Goal: Task Accomplishment & Management: Complete application form

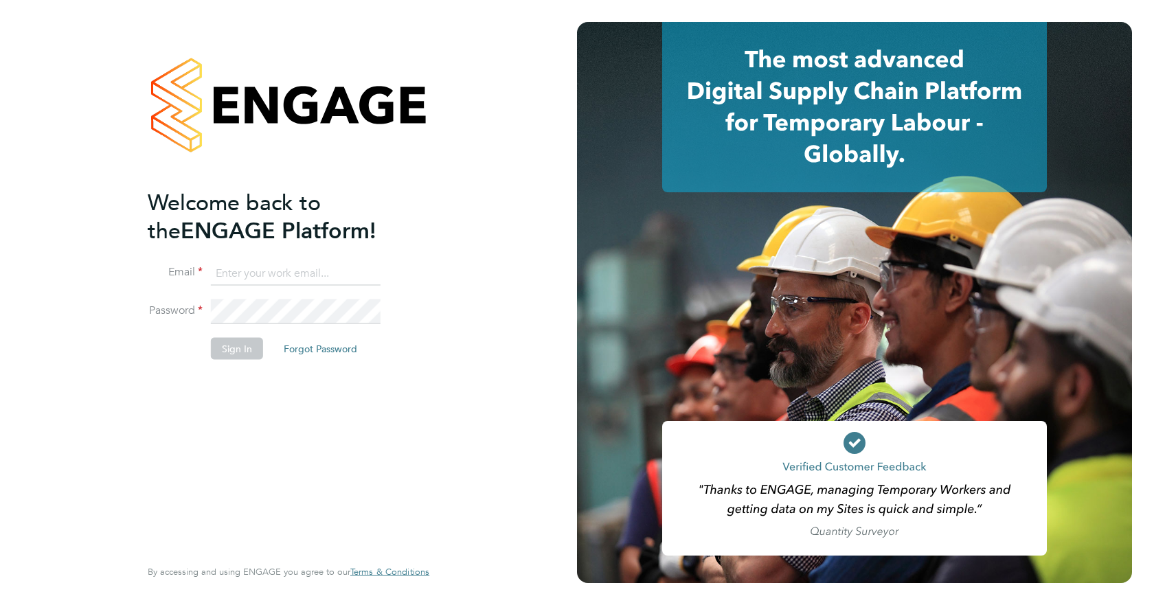
type input "jspencer@spheresolutions.co.uk"
click at [234, 352] on button "Sign In" at bounding box center [237, 349] width 52 height 22
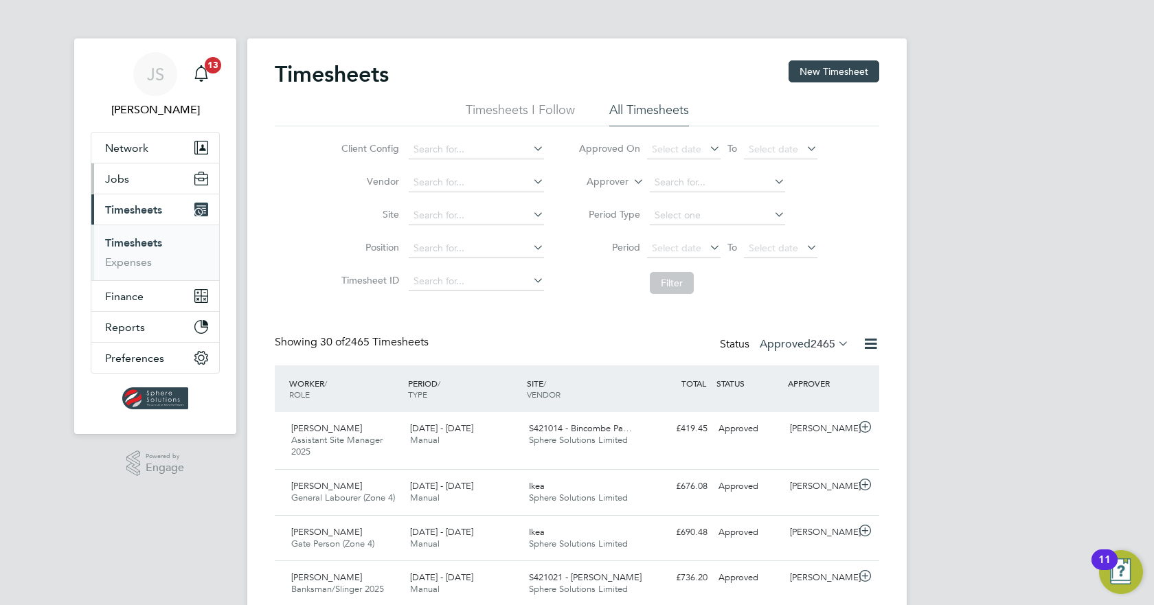
click at [124, 179] on span "Jobs" at bounding box center [117, 178] width 24 height 13
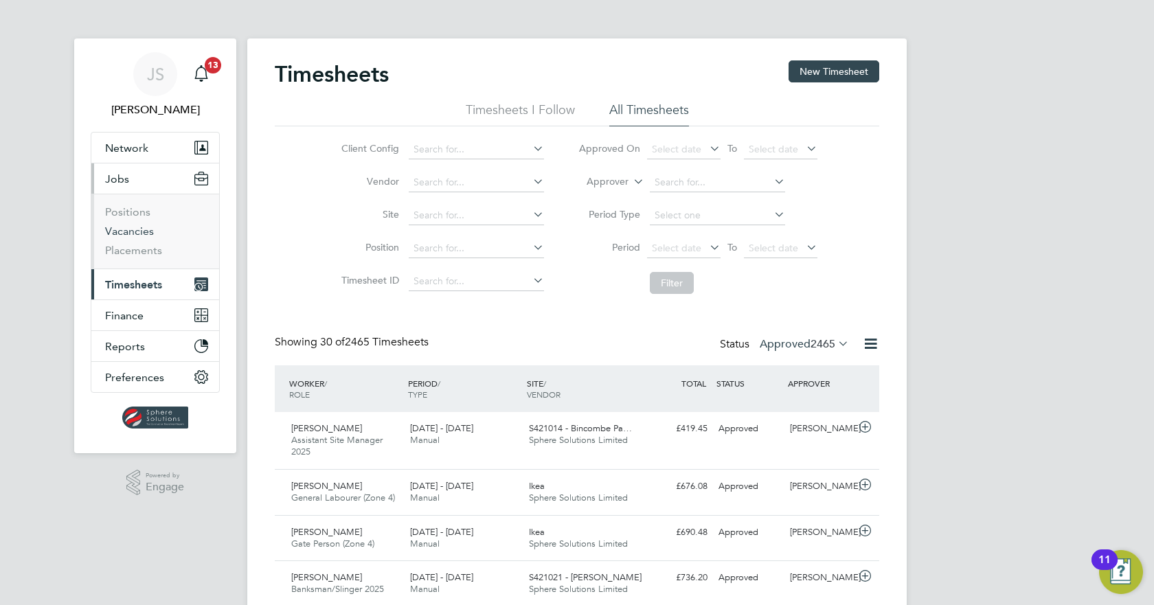
click at [134, 232] on link "Vacancies" at bounding box center [129, 231] width 49 height 13
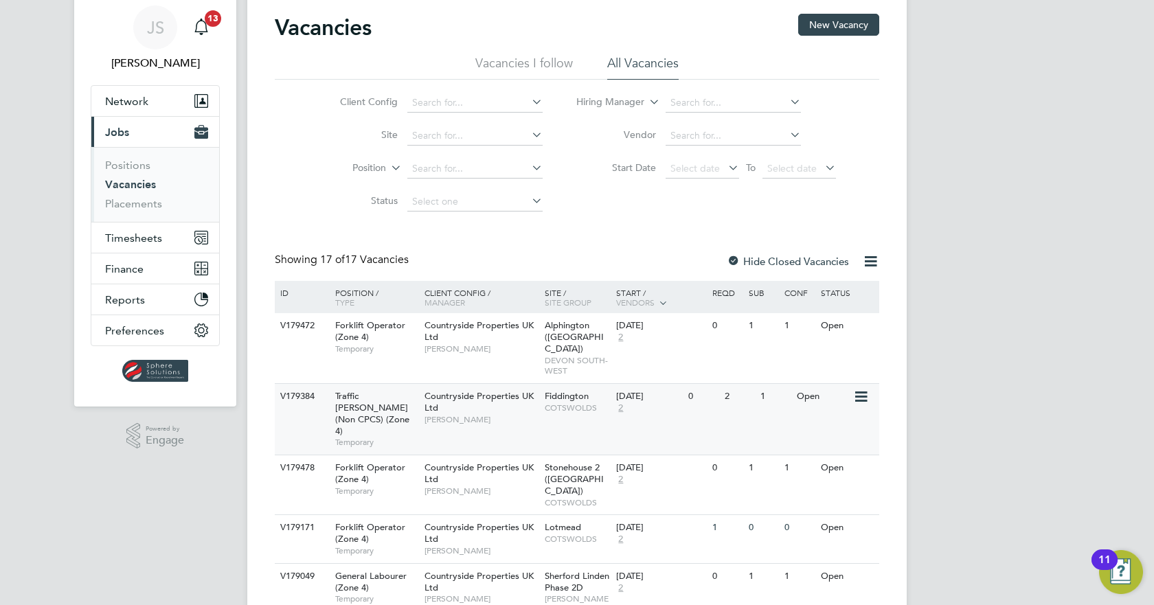
scroll to position [69, 0]
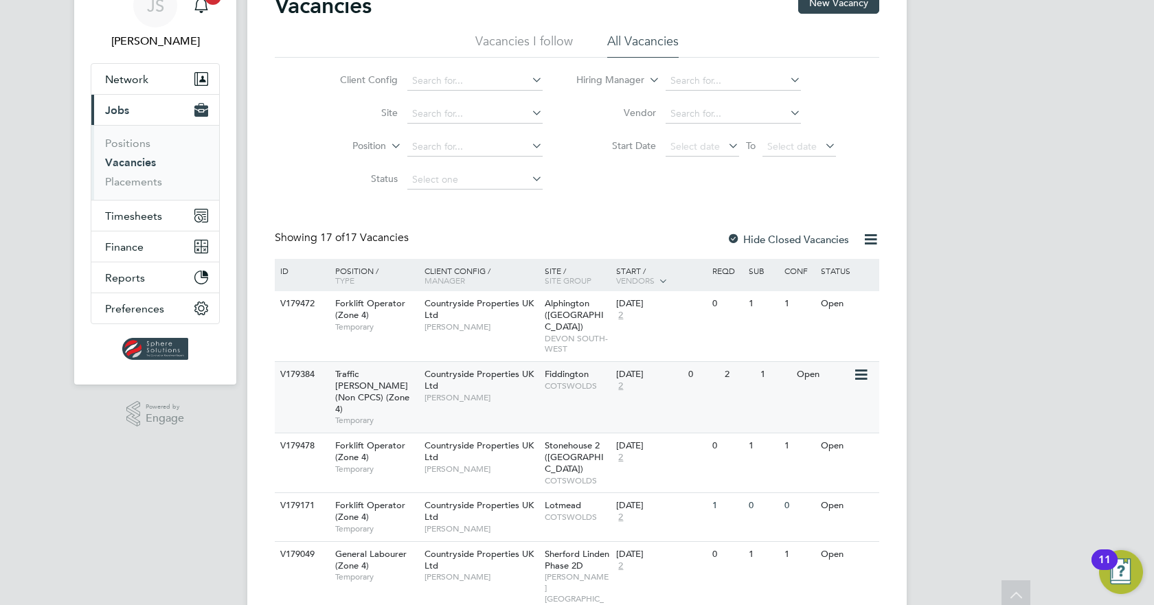
click at [750, 382] on div "V179384 Traffic Marshall (Non CPCS) (Zone 4) Temporary Countryside Properties U…" at bounding box center [577, 396] width 605 height 71
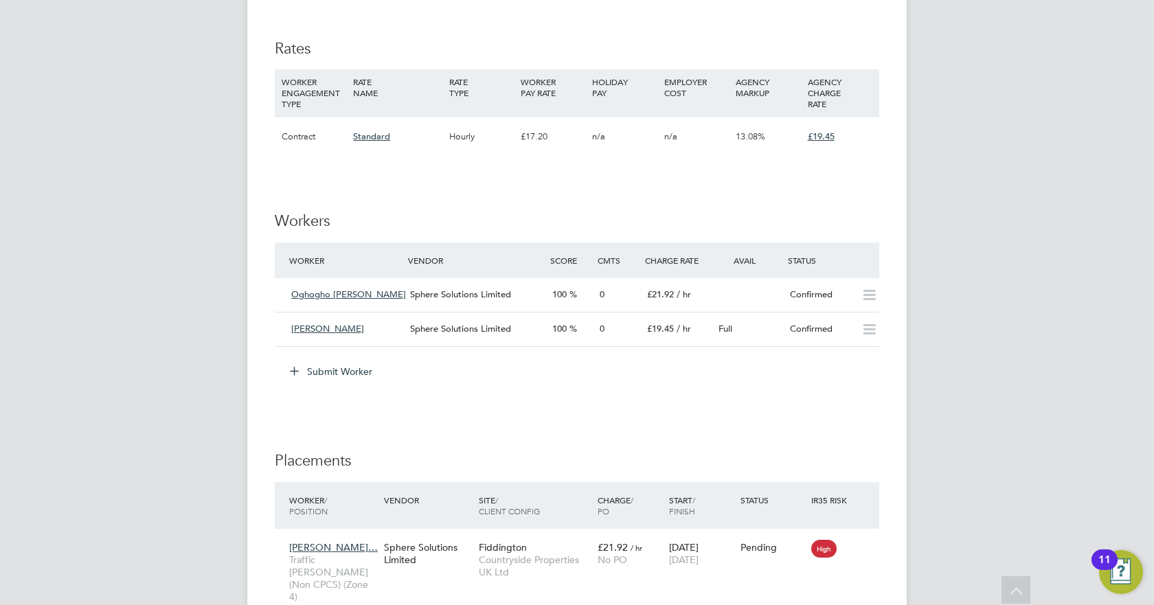
scroll to position [962, 0]
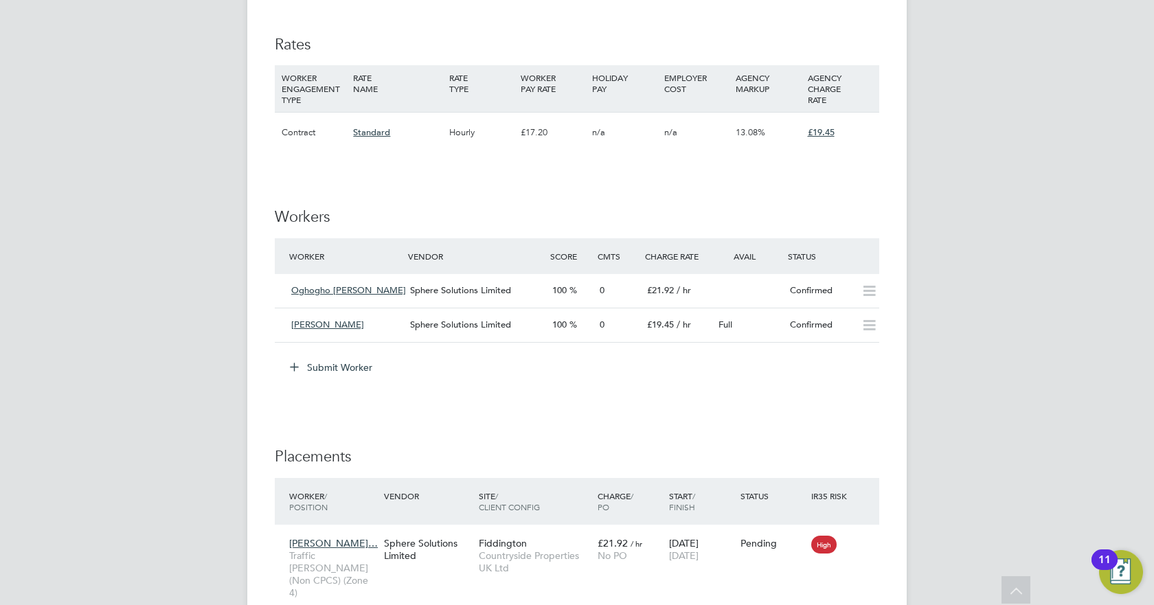
click at [320, 368] on button "Submit Worker" at bounding box center [331, 368] width 103 height 22
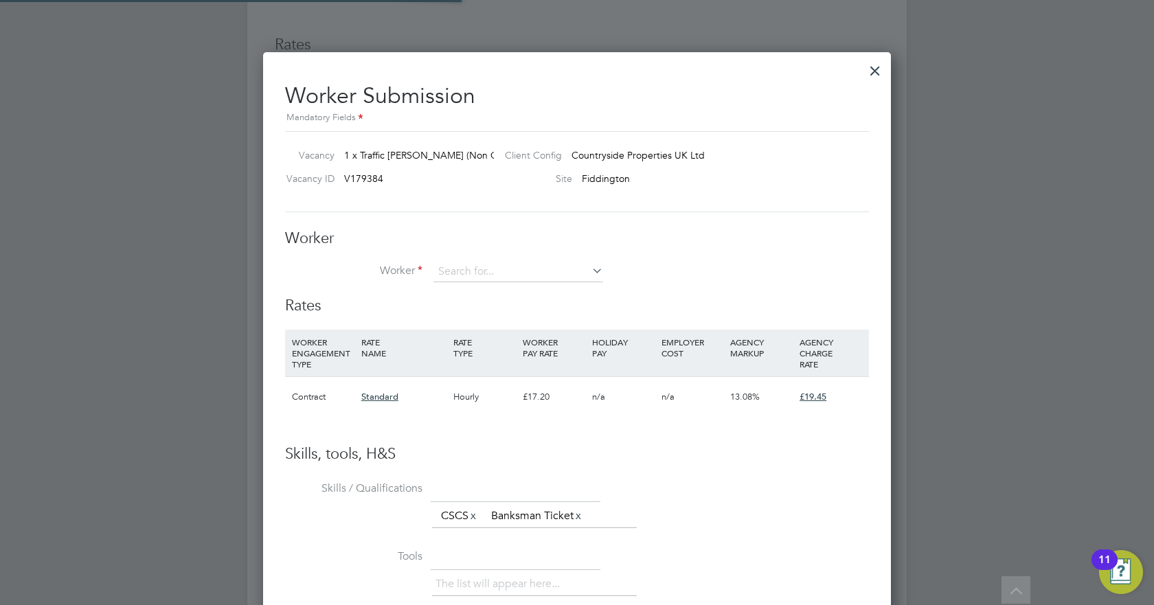
scroll to position [7, 7]
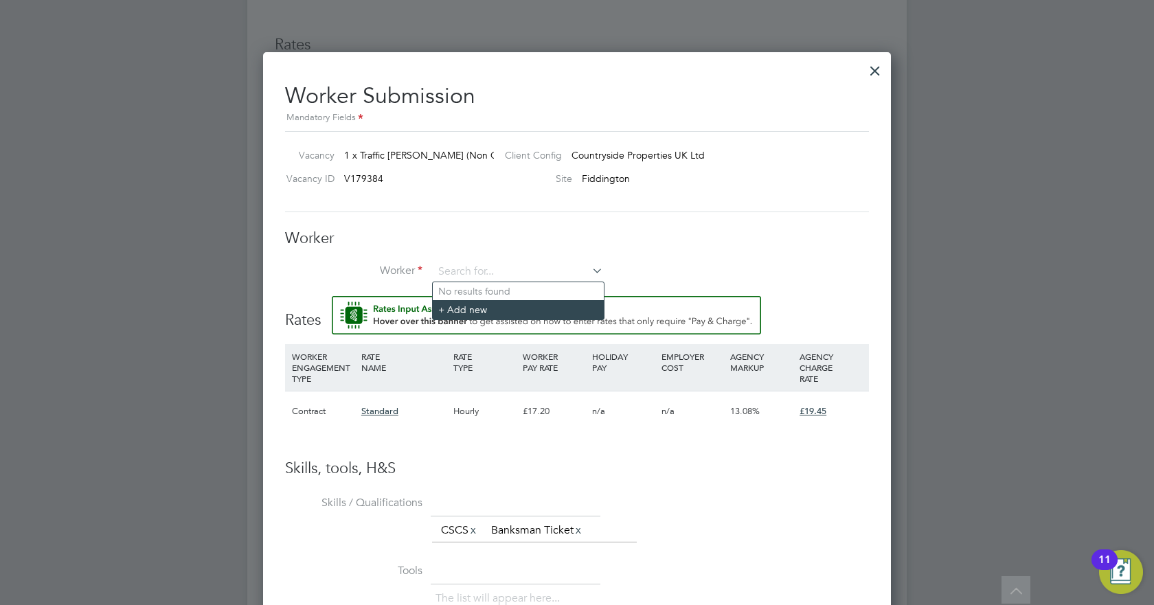
click at [470, 312] on li "+ Add new" at bounding box center [518, 309] width 171 height 19
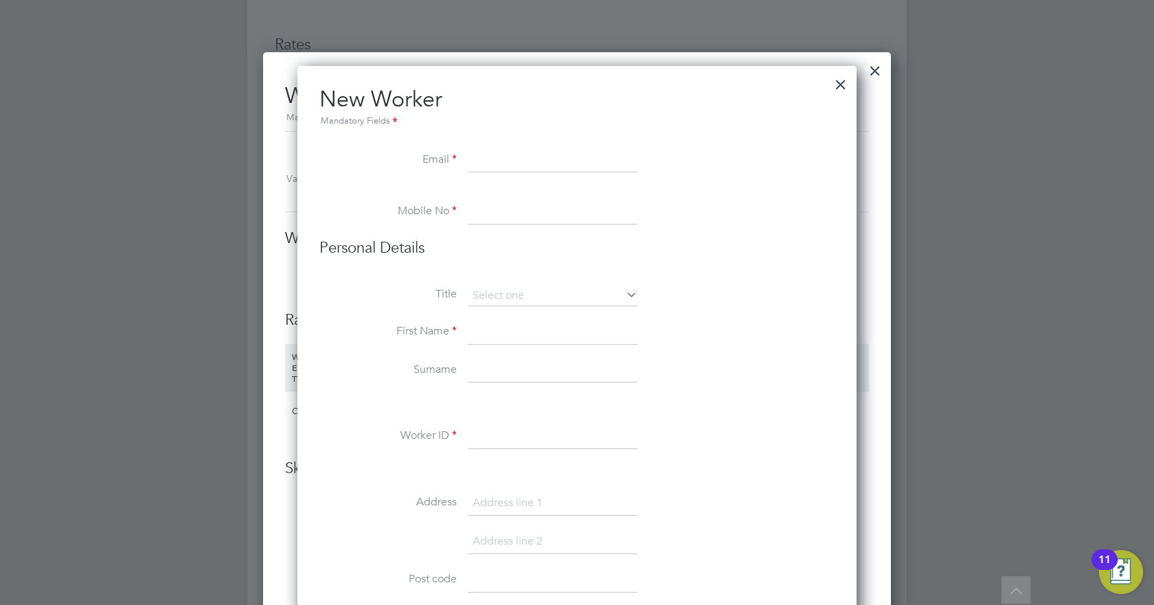
click at [483, 166] on input at bounding box center [553, 160] width 170 height 25
paste input "olaolusofola@gmail.com"
type input "olaolusofola@gmail.com"
click at [592, 208] on input at bounding box center [553, 212] width 170 height 25
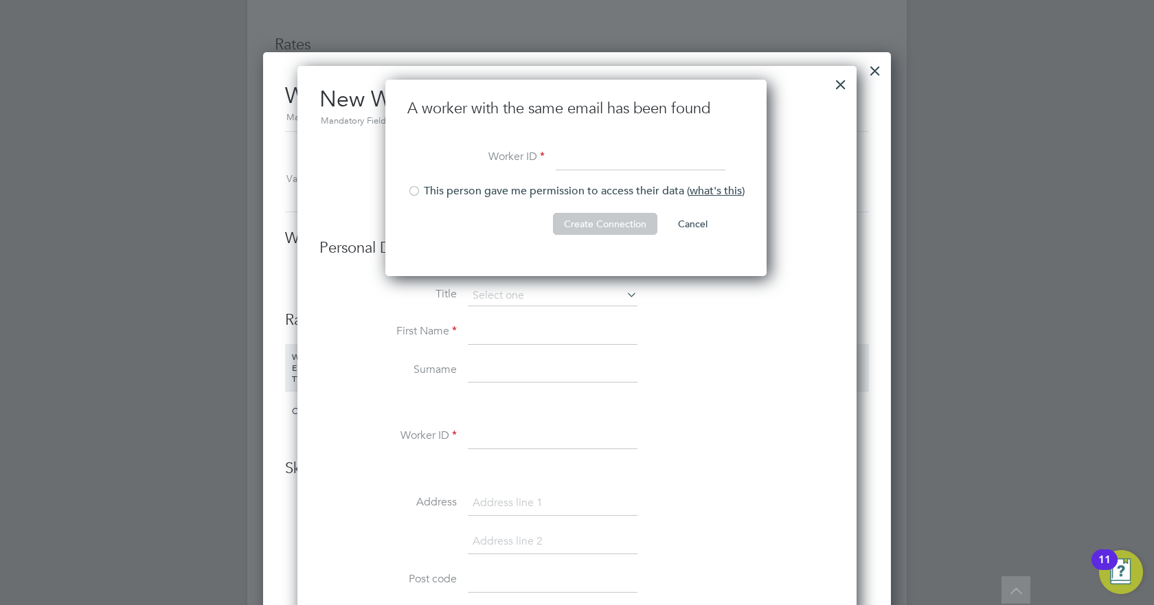
click at [631, 159] on input at bounding box center [641, 158] width 170 height 25
click at [587, 159] on input "OlaitinSofola" at bounding box center [641, 158] width 170 height 25
type input "OlaitanSofola"
click at [412, 192] on div at bounding box center [414, 193] width 14 height 14
click at [638, 224] on button "Create Connection" at bounding box center [605, 224] width 104 height 22
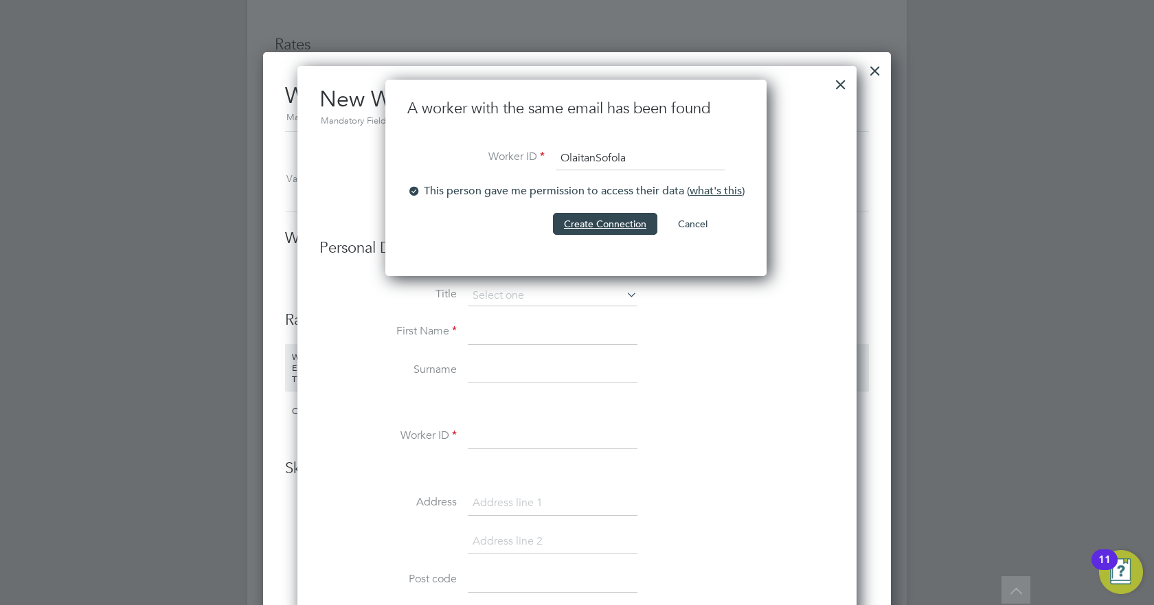
scroll to position [0, 0]
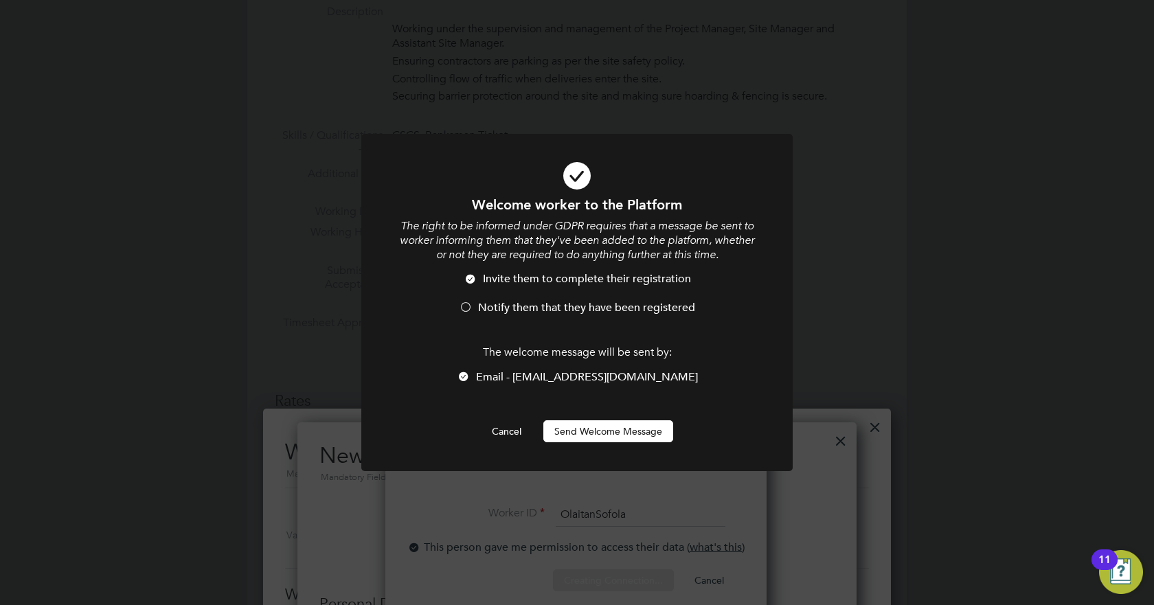
click at [468, 306] on div at bounding box center [466, 309] width 14 height 14
click at [625, 427] on button "Send Welcome Message" at bounding box center [609, 432] width 130 height 22
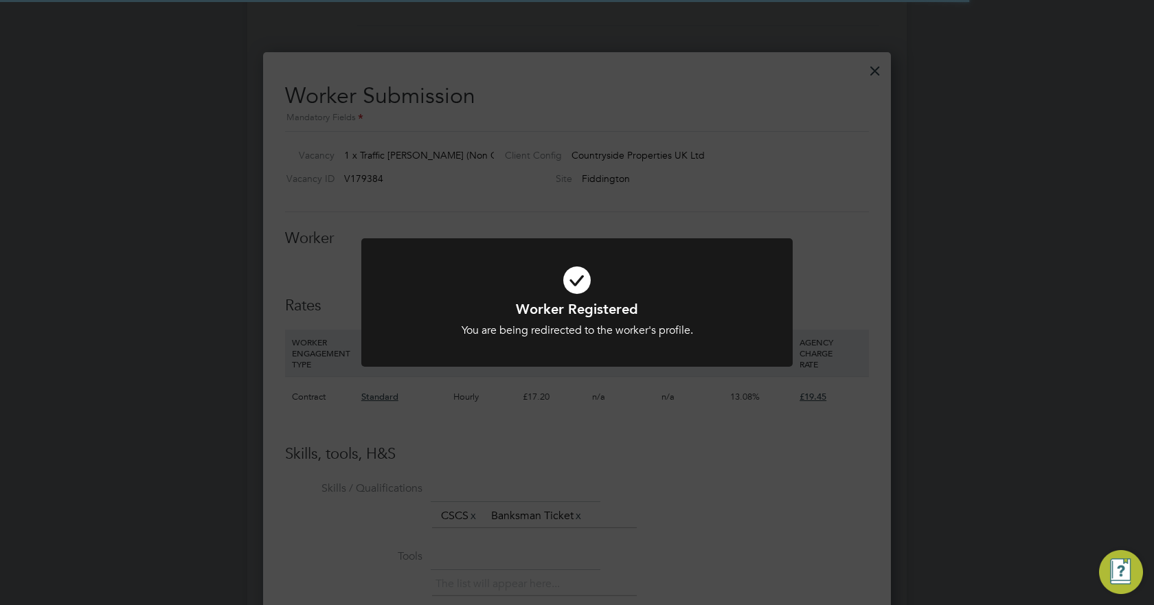
scroll to position [834, 629]
click at [830, 196] on div "Worker Registered You are being redirected to the worker's profile. Cancel Okay" at bounding box center [577, 302] width 1154 height 605
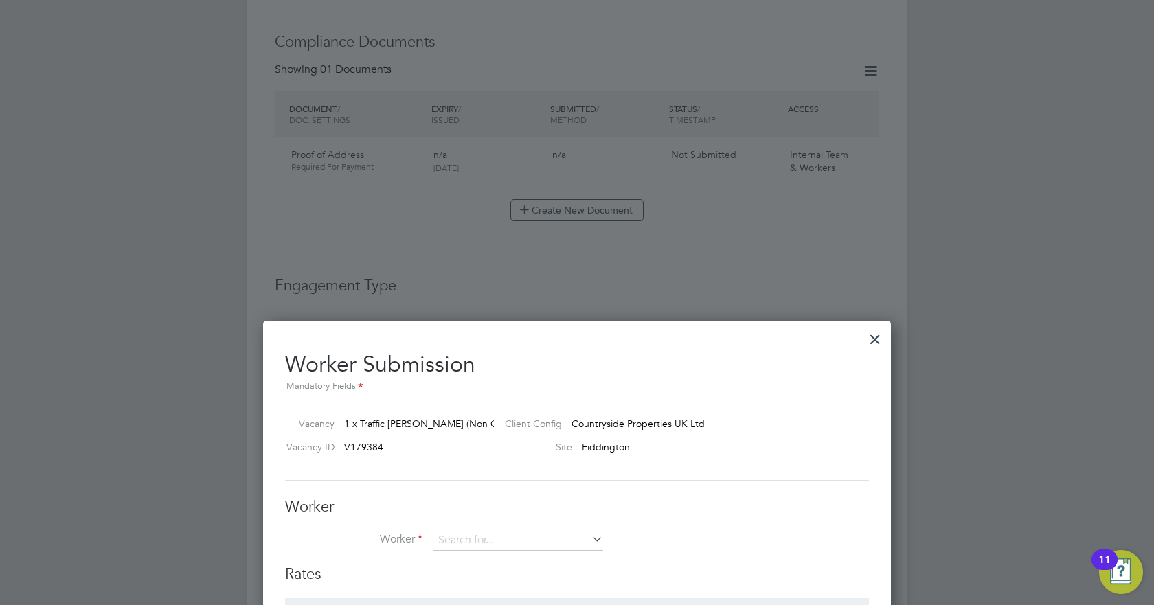
scroll to position [831, 0]
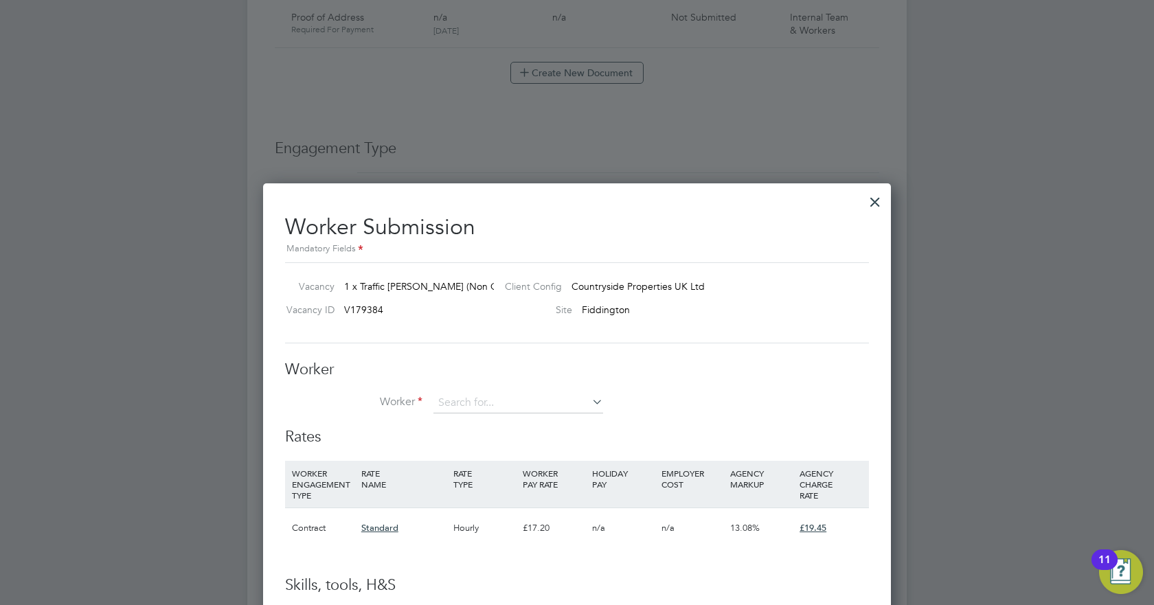
click at [506, 386] on div "Worker Worker Worker Engagement Type" at bounding box center [577, 394] width 584 height 68
click at [505, 402] on input at bounding box center [519, 403] width 170 height 21
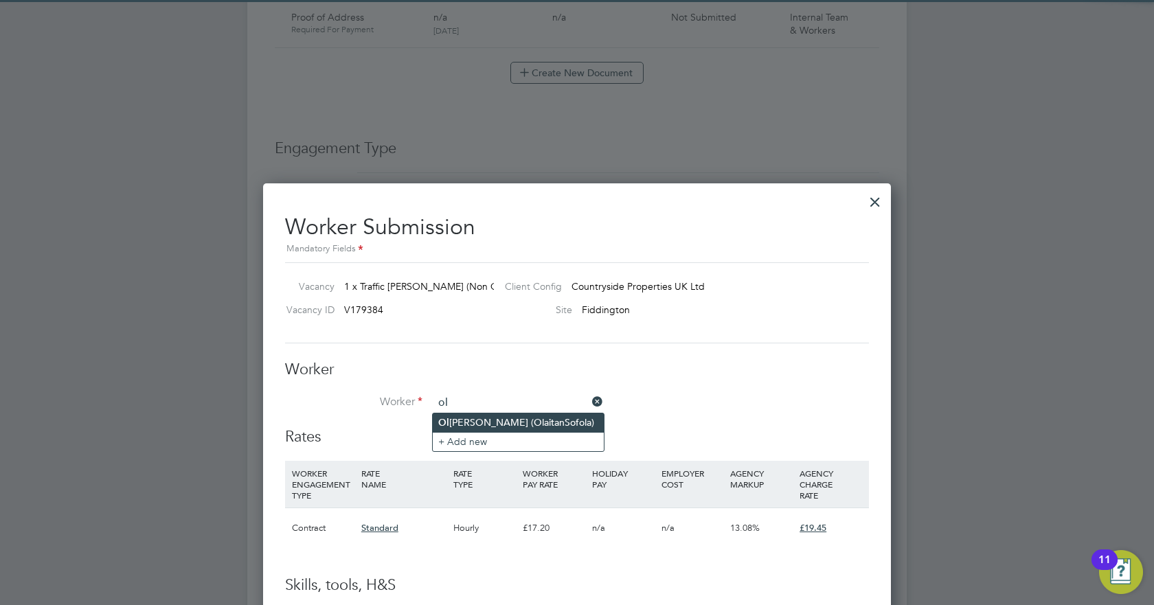
click at [492, 422] on li "Ol aitan Sofola (OlaitanSofola)" at bounding box center [518, 423] width 171 height 19
type input "Olaitan Sofola (OlaitanSofola)"
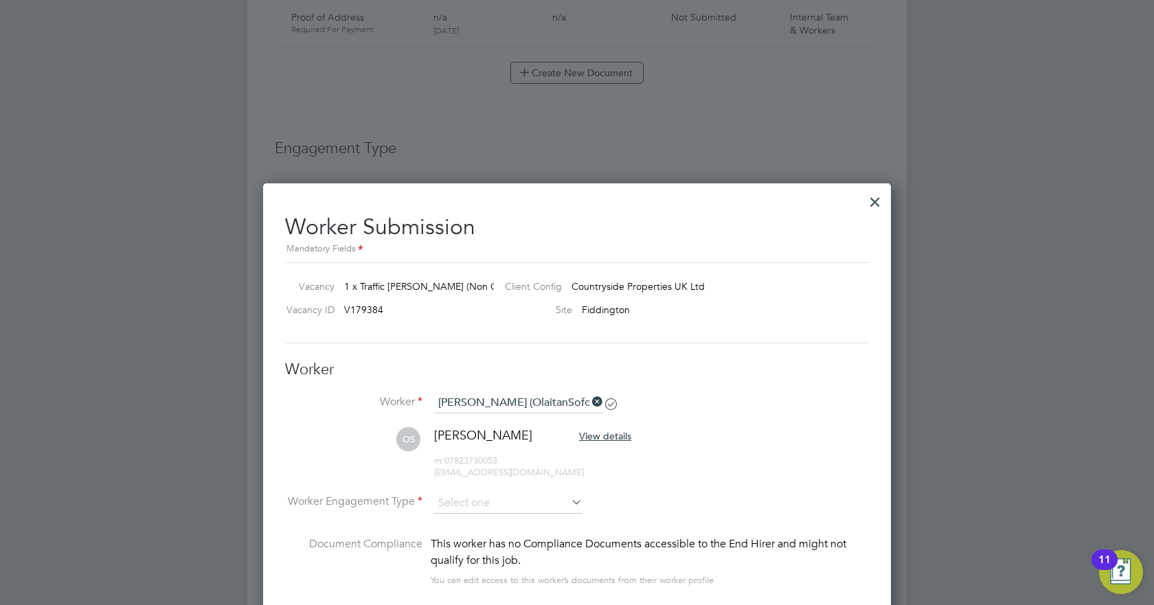
scroll to position [1142, 629]
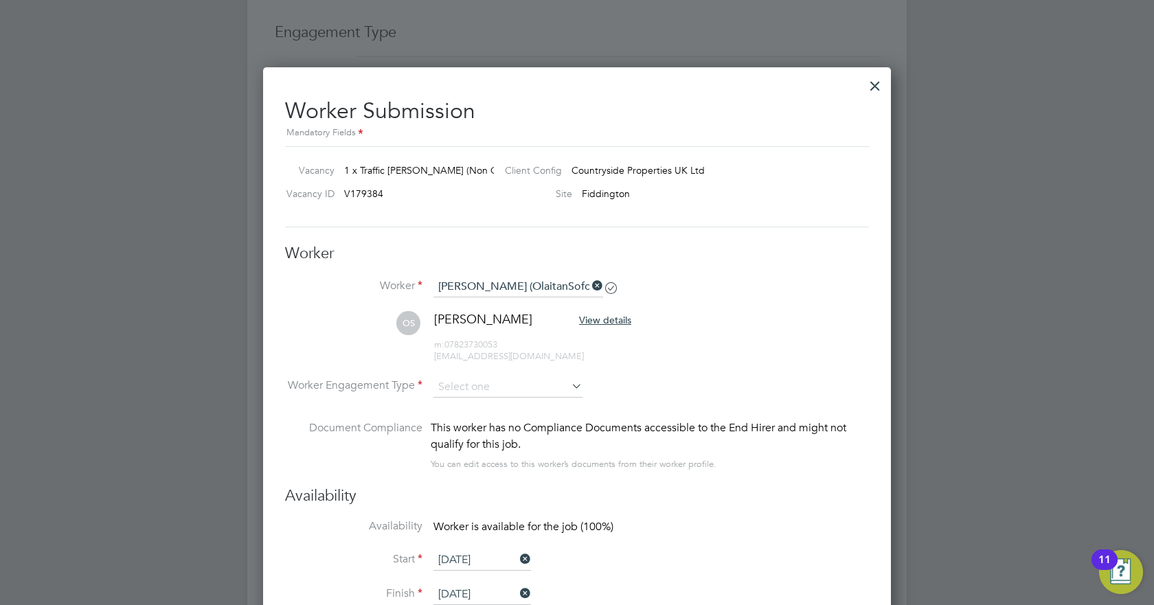
type input "27 Sep 2025"
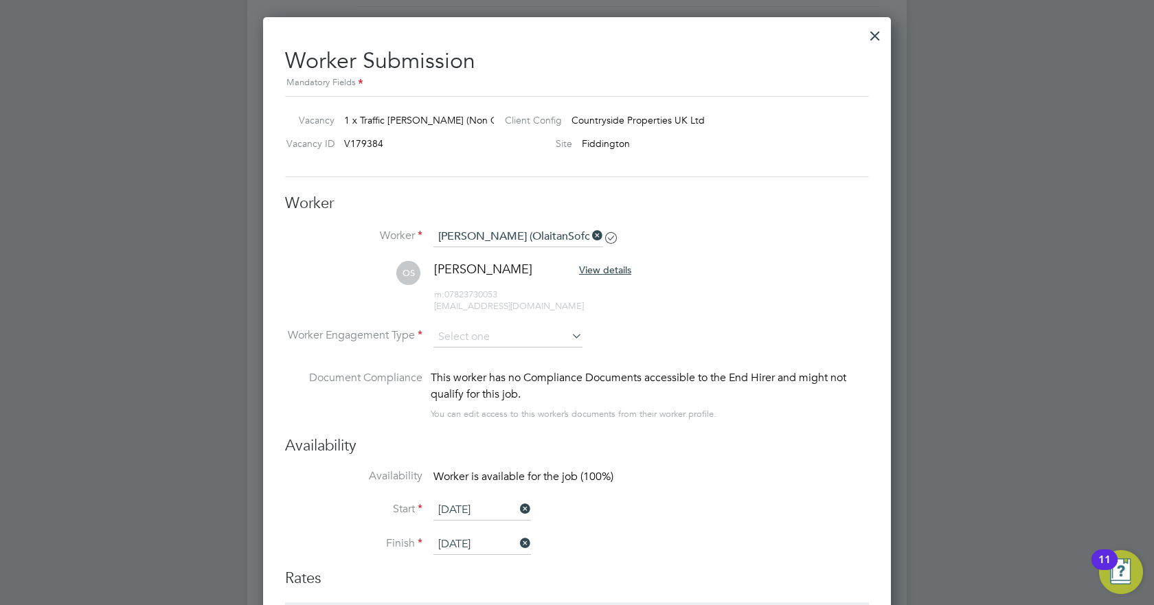
scroll to position [1037, 0]
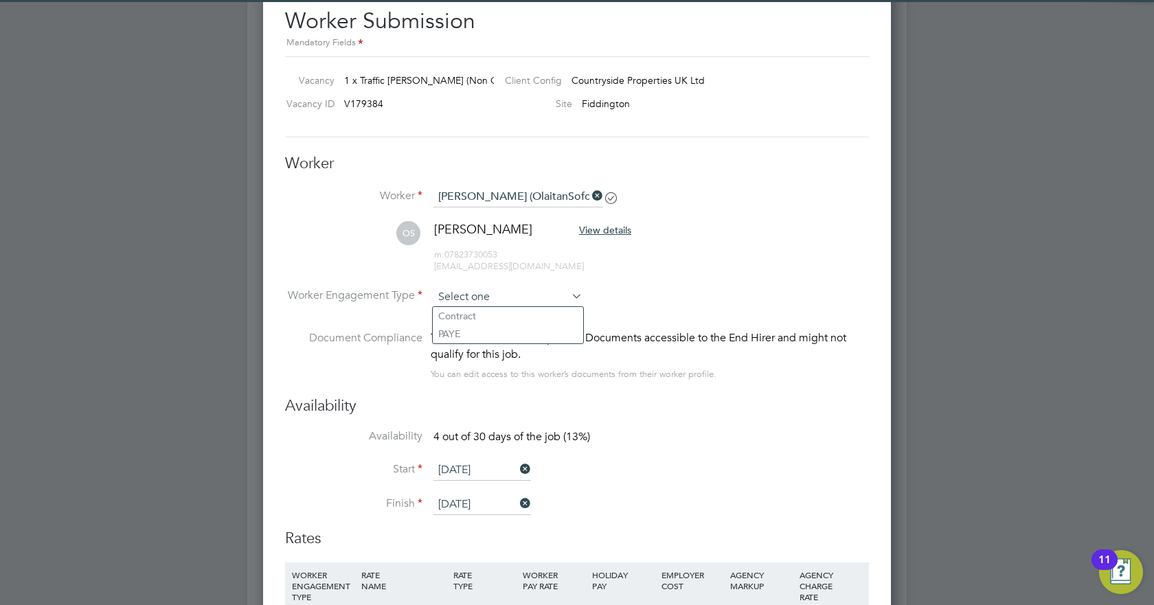
click at [521, 300] on input at bounding box center [508, 297] width 149 height 21
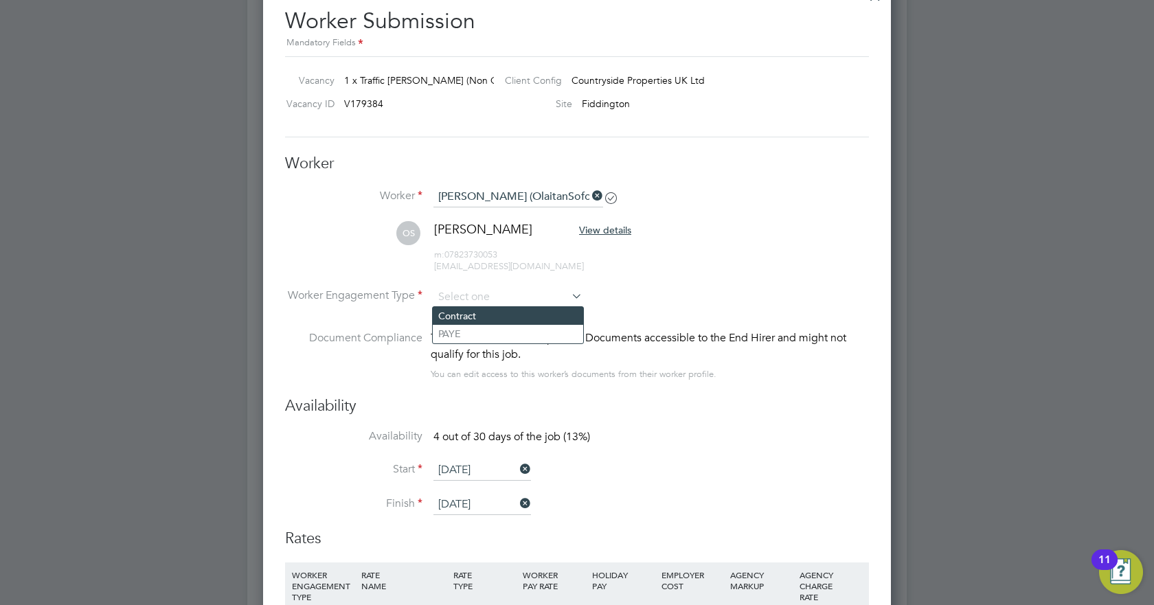
click at [495, 313] on li "Contract" at bounding box center [508, 316] width 150 height 18
type input "Contract"
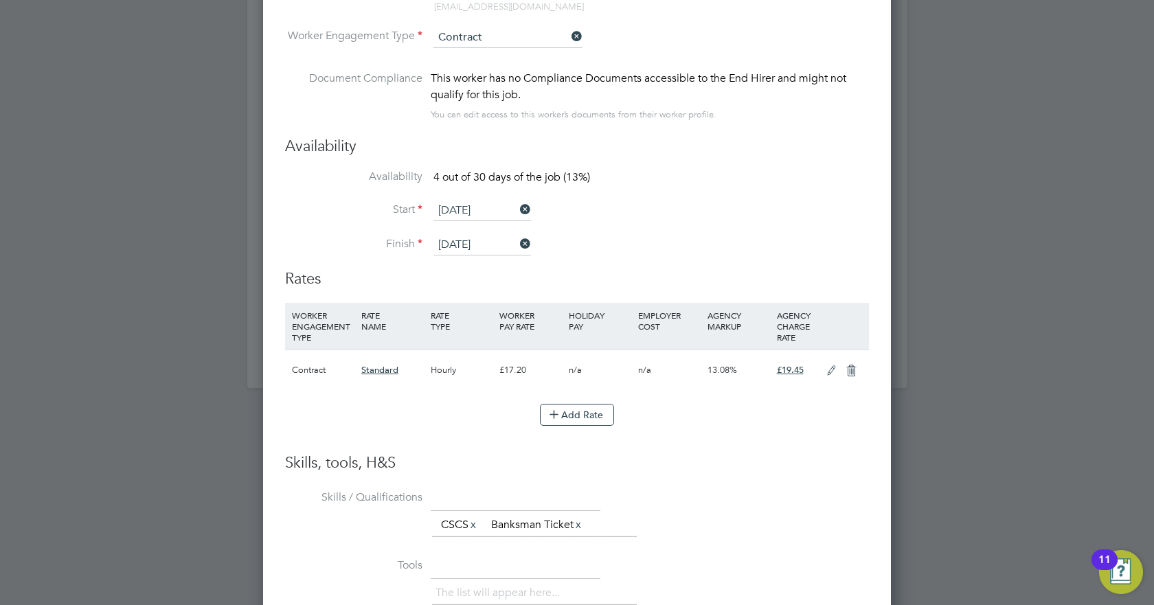
scroll to position [1380, 0]
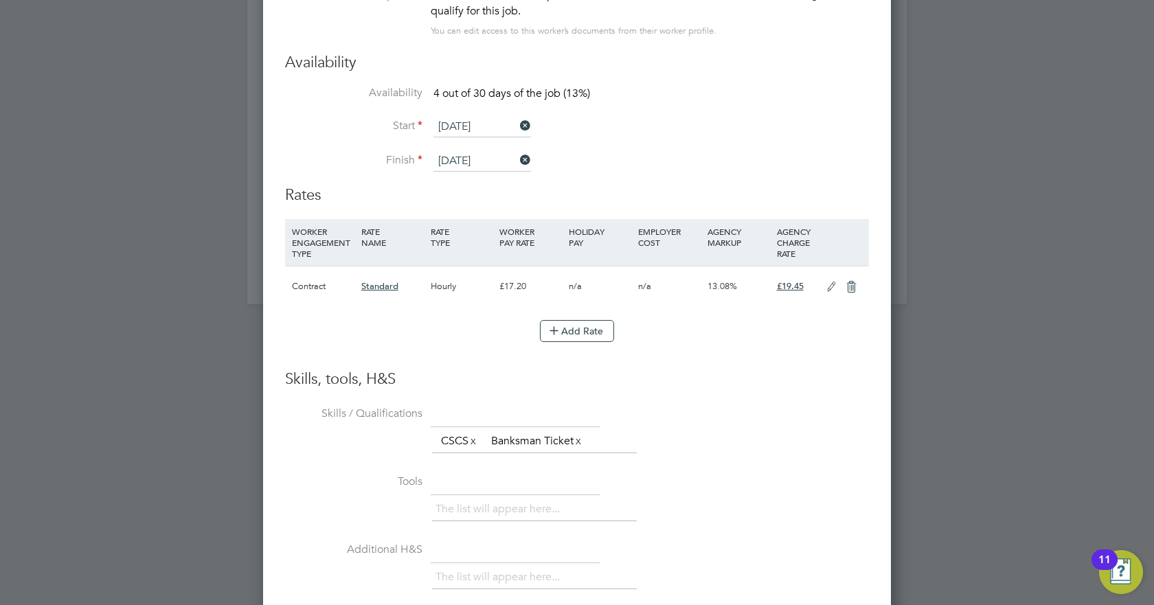
click at [508, 161] on input "[DATE]" at bounding box center [483, 161] width 98 height 21
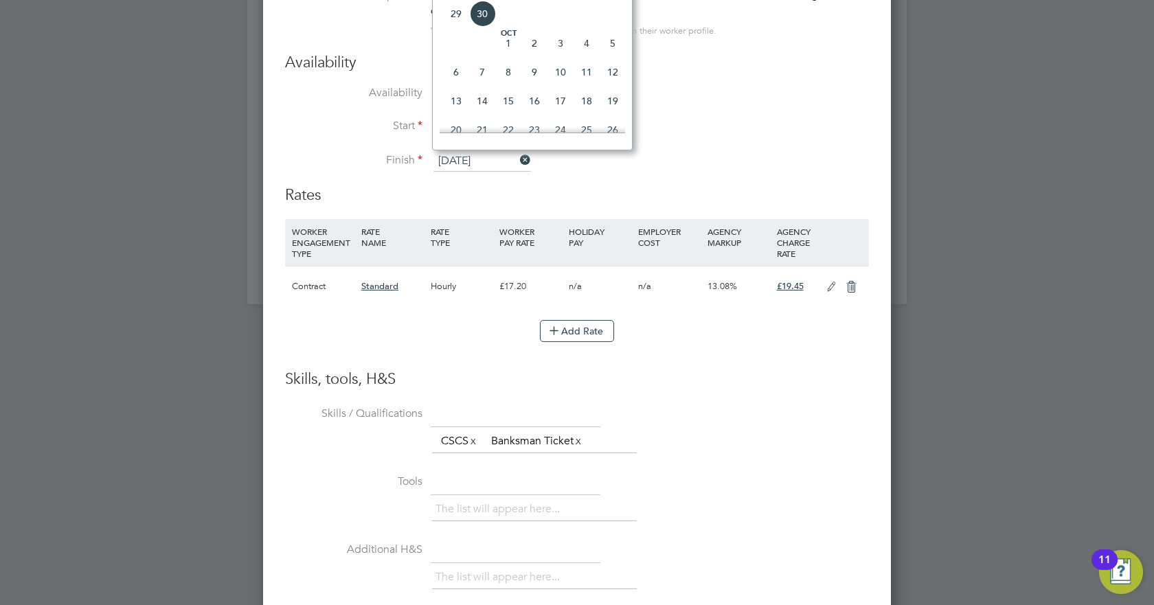
click at [795, 143] on li "Start 27 Sep 2025" at bounding box center [577, 134] width 584 height 34
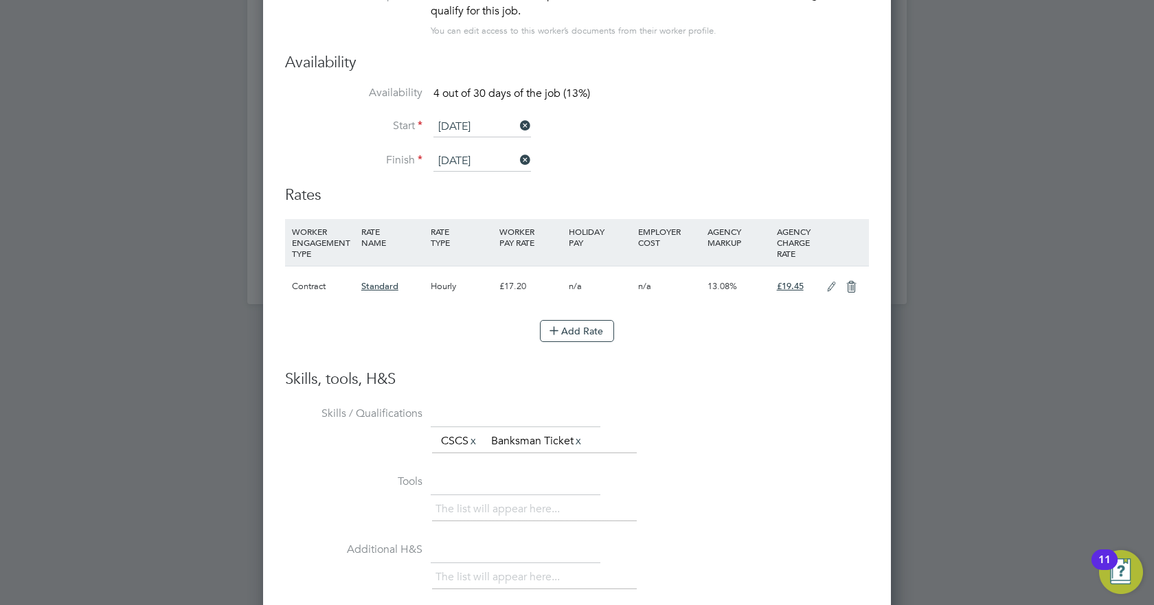
click at [517, 126] on icon at bounding box center [517, 125] width 0 height 19
click at [489, 128] on input at bounding box center [483, 127] width 98 height 21
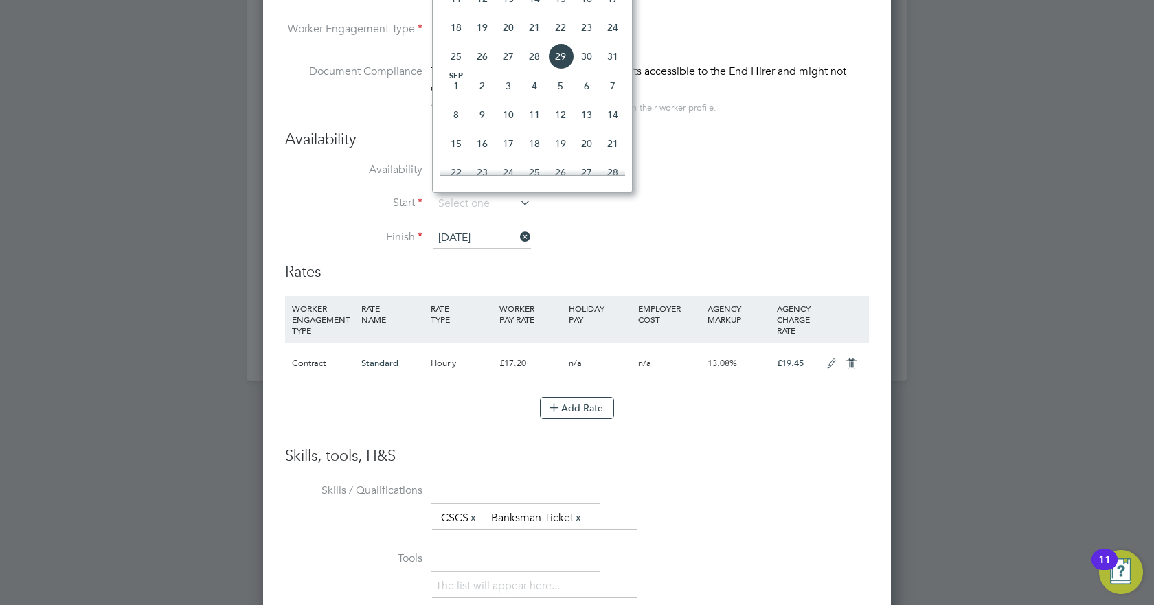
scroll to position [1243, 0]
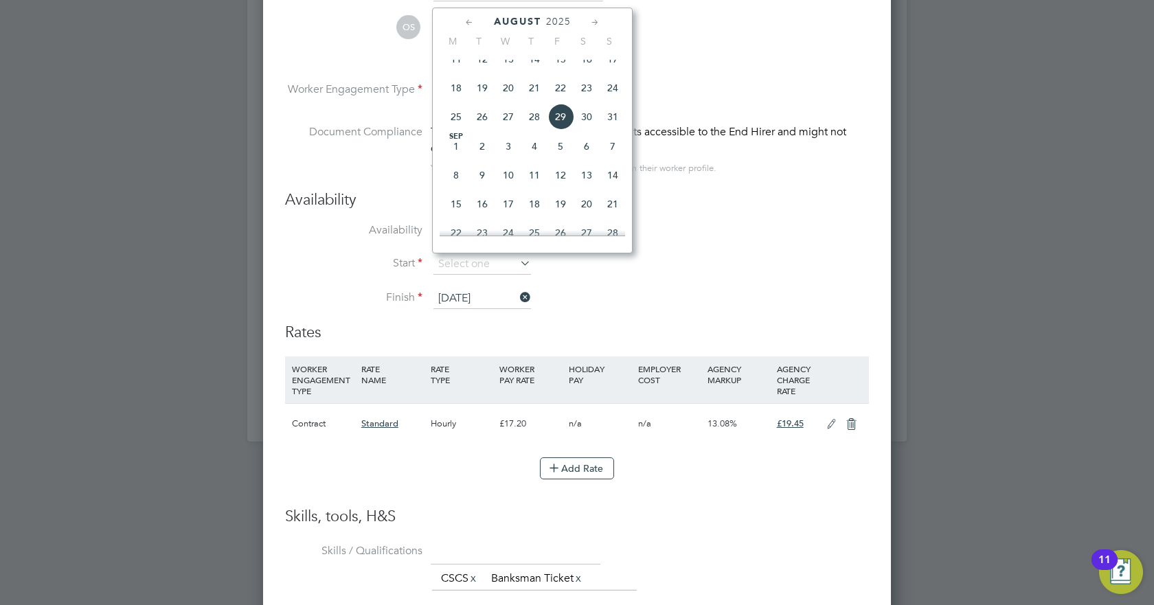
click at [456, 158] on span "Sep 1" at bounding box center [456, 146] width 26 height 26
type input "[DATE]"
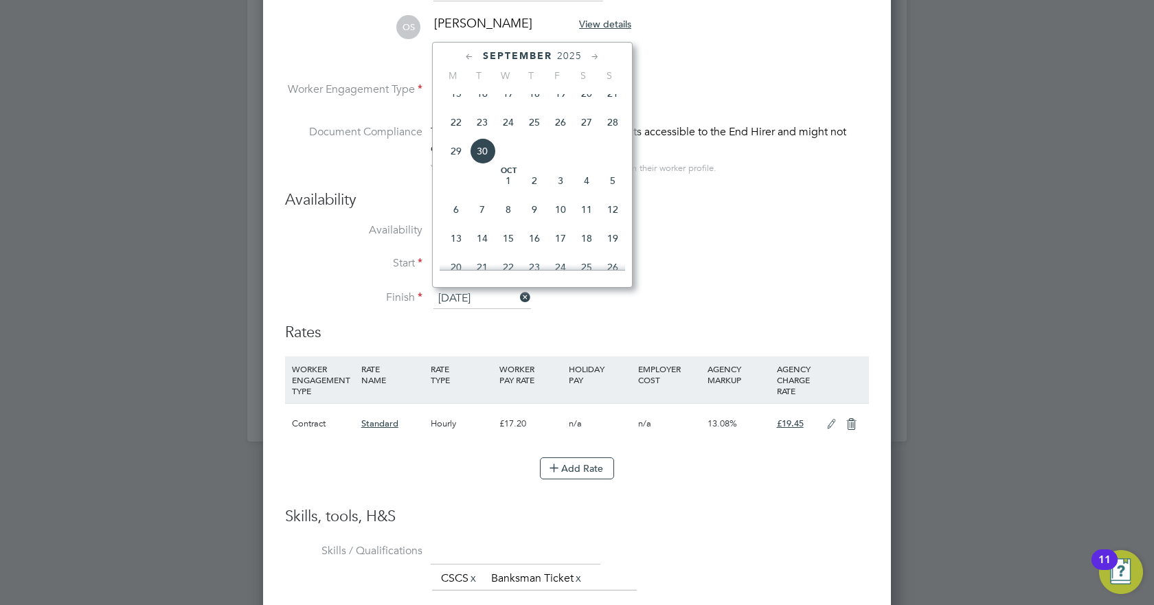
click at [473, 296] on input "[DATE]" at bounding box center [483, 299] width 98 height 21
click at [594, 53] on icon at bounding box center [595, 56] width 13 height 15
click at [594, 56] on icon at bounding box center [595, 56] width 13 height 15
click at [561, 218] on span "28" at bounding box center [561, 205] width 26 height 26
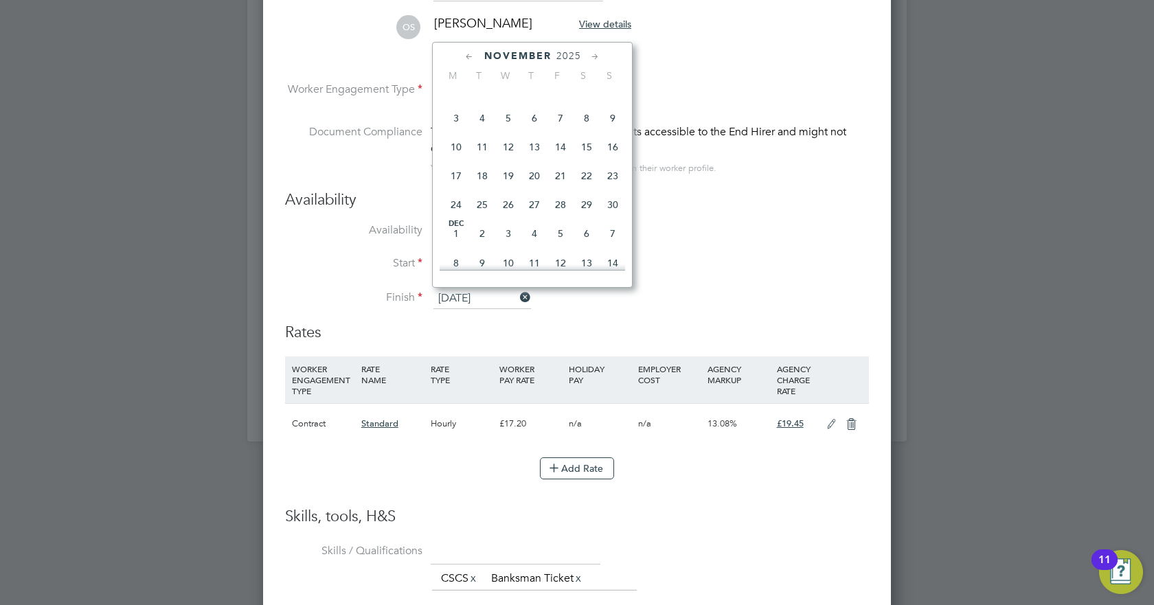
type input "[DATE]"
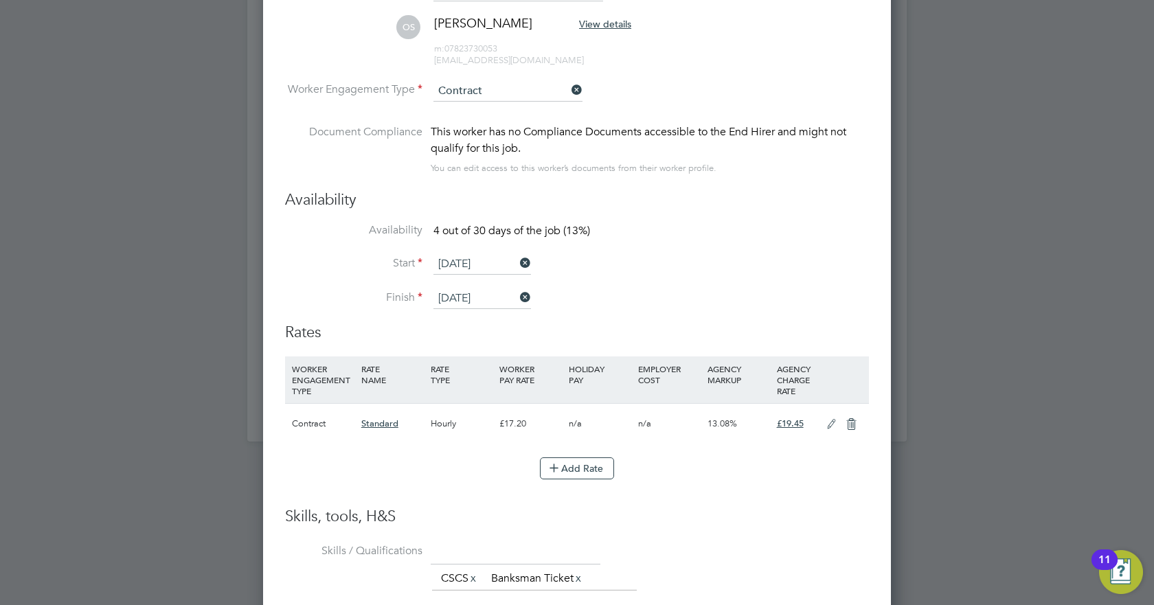
click at [698, 232] on li "Availability 4 out of 30 days of the job (13%)" at bounding box center [577, 238] width 584 height 31
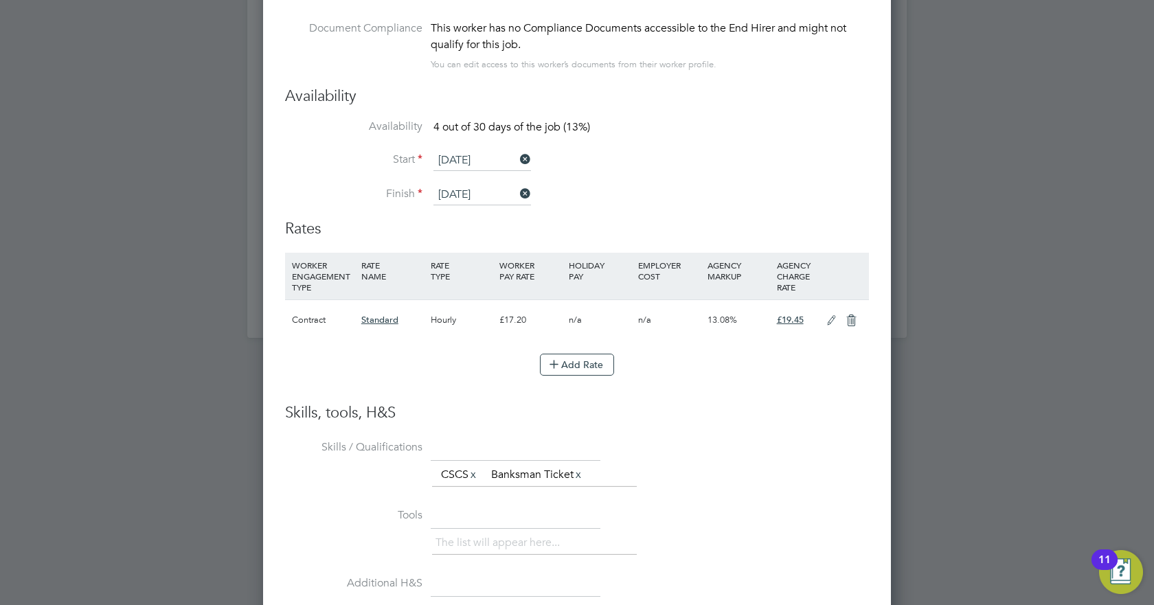
scroll to position [1380, 0]
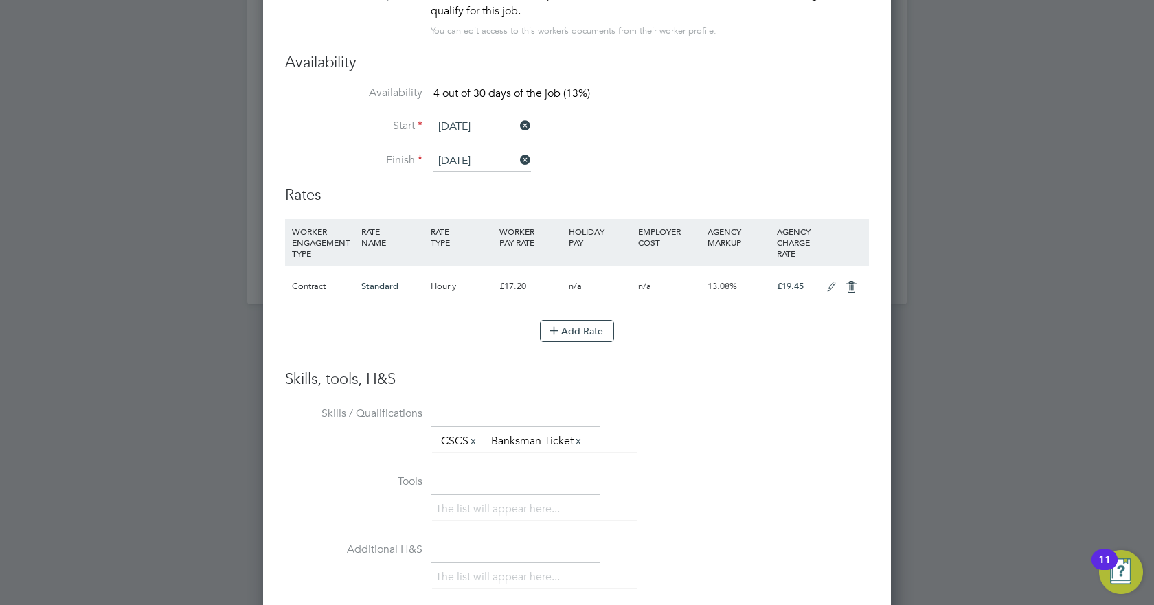
drag, startPoint x: 673, startPoint y: 357, endPoint x: 660, endPoint y: 357, distance: 13.1
click at [672, 357] on li "WORKER ENGAGEMENT TYPE RATE NAME RATE TYPE WORKER PAY RATE HOLIDAY PAY EMPLOYER…" at bounding box center [577, 294] width 584 height 150
click at [514, 287] on div "£17.20" at bounding box center [530, 287] width 69 height 40
click at [830, 287] on icon at bounding box center [831, 287] width 17 height 11
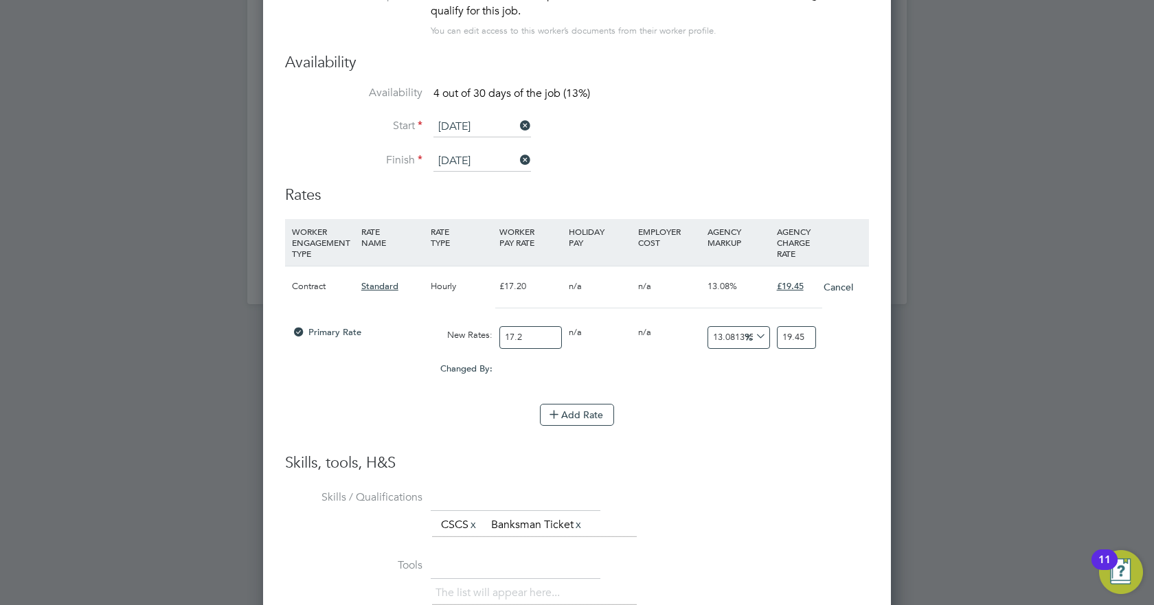
scroll to position [1262, 629]
click at [533, 335] on input "17.2" at bounding box center [531, 337] width 63 height 23
type input "1"
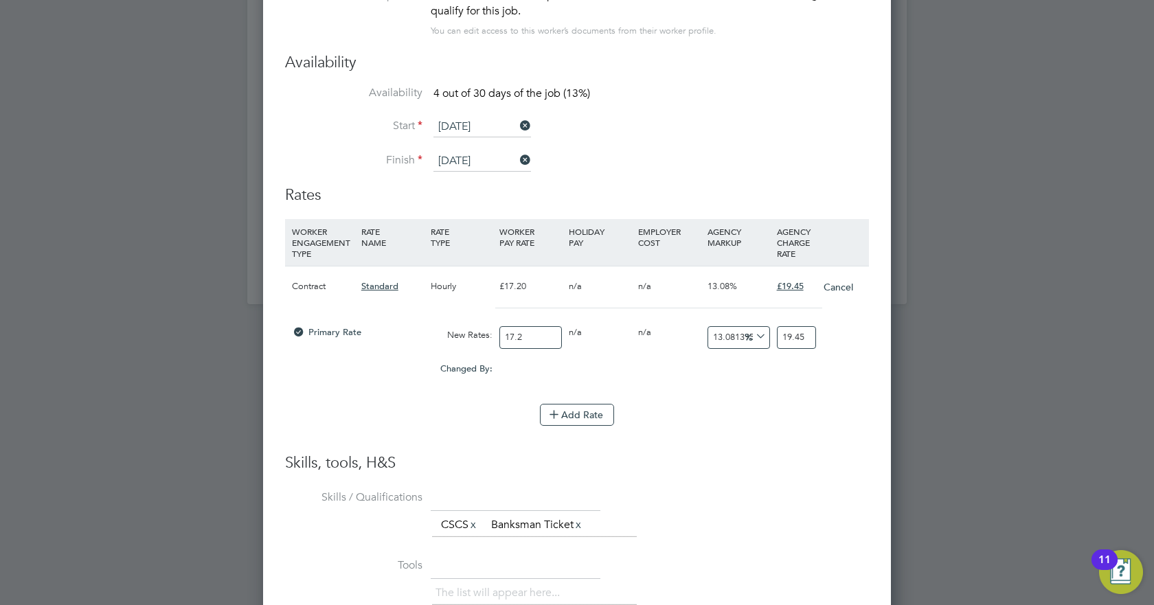
type input "1.130813953488372"
type input "17"
type input "19.223837209302324"
type input "17"
click at [804, 340] on input "19.223837209302324" at bounding box center [796, 337] width 39 height 23
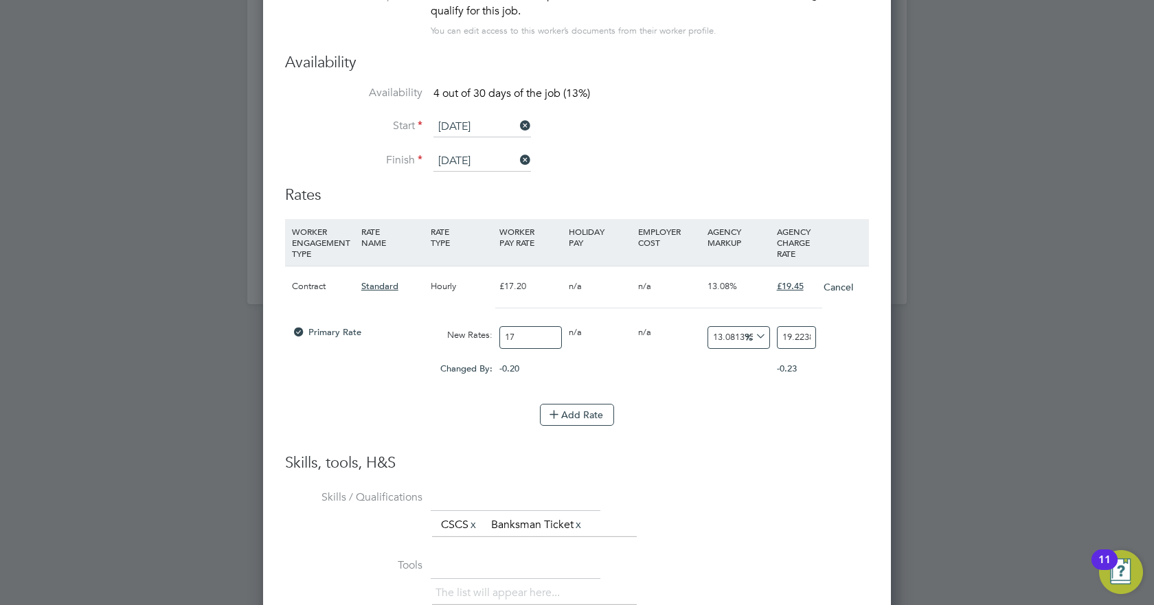
click at [804, 340] on input "19.223837209302324" at bounding box center [796, 337] width 39 height 23
type input "-94.11764705882354"
type input "1"
type input "11.764705882352942"
type input "19"
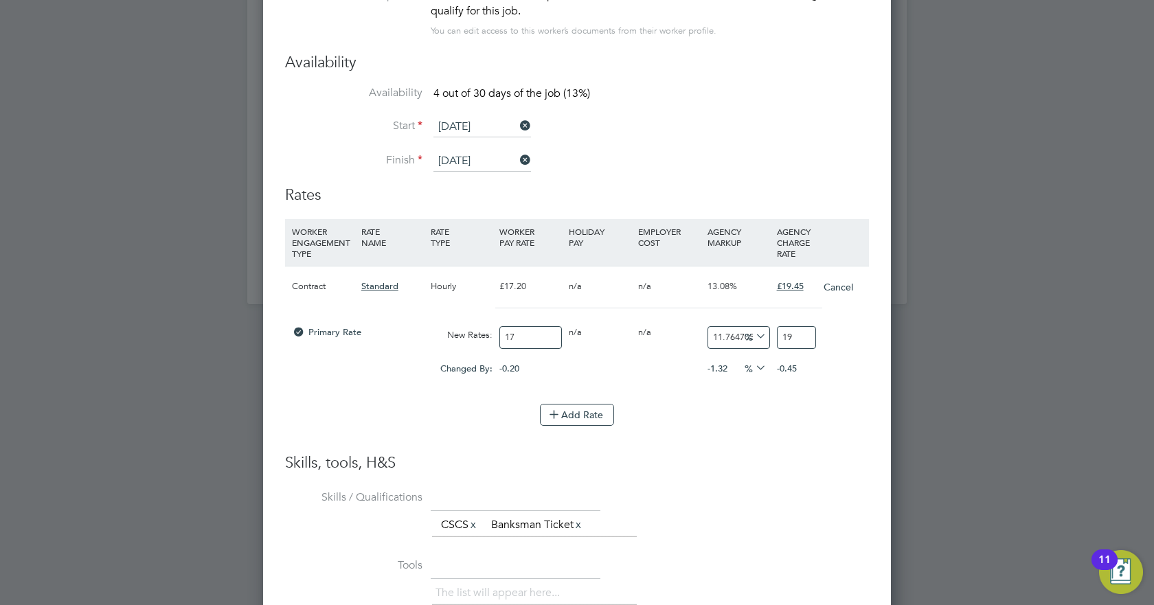
type input "14.117647058823529"
type input "19.4"
type input "14.411764705882353"
type input "19.45"
click at [799, 390] on li "WORKER ENGAGEMENT TYPE RATE NAME RATE TYPE WORKER PAY RATE HOLIDAY PAY EMPLOYER…" at bounding box center [577, 311] width 584 height 185
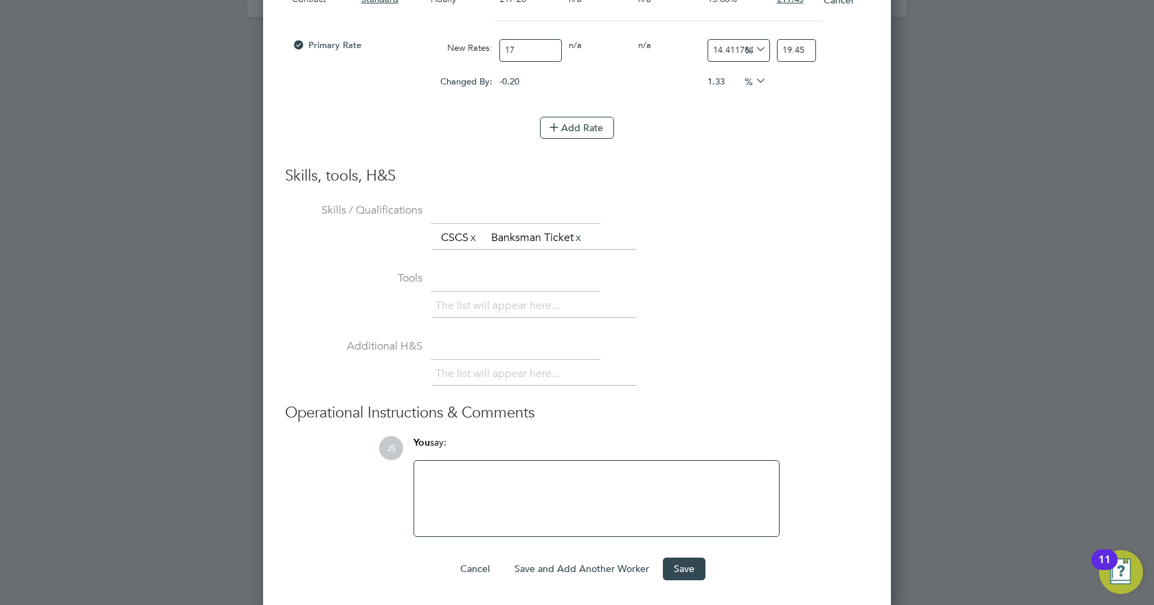
scroll to position [1670, 0]
click at [676, 568] on button "Save" at bounding box center [684, 567] width 43 height 22
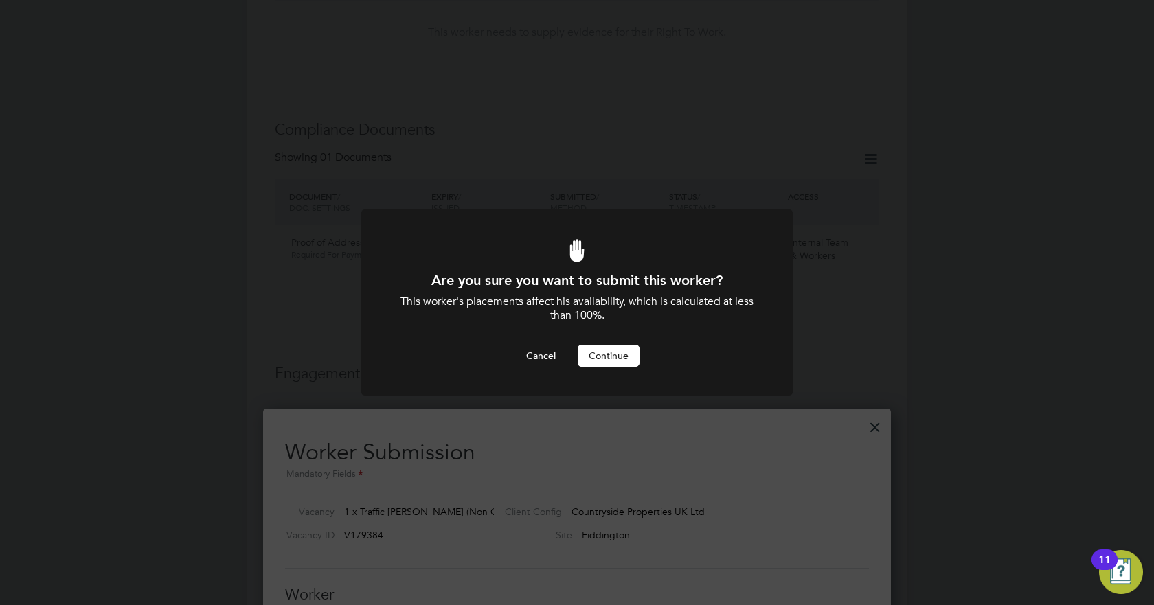
click at [614, 355] on button "Continue" at bounding box center [609, 356] width 62 height 22
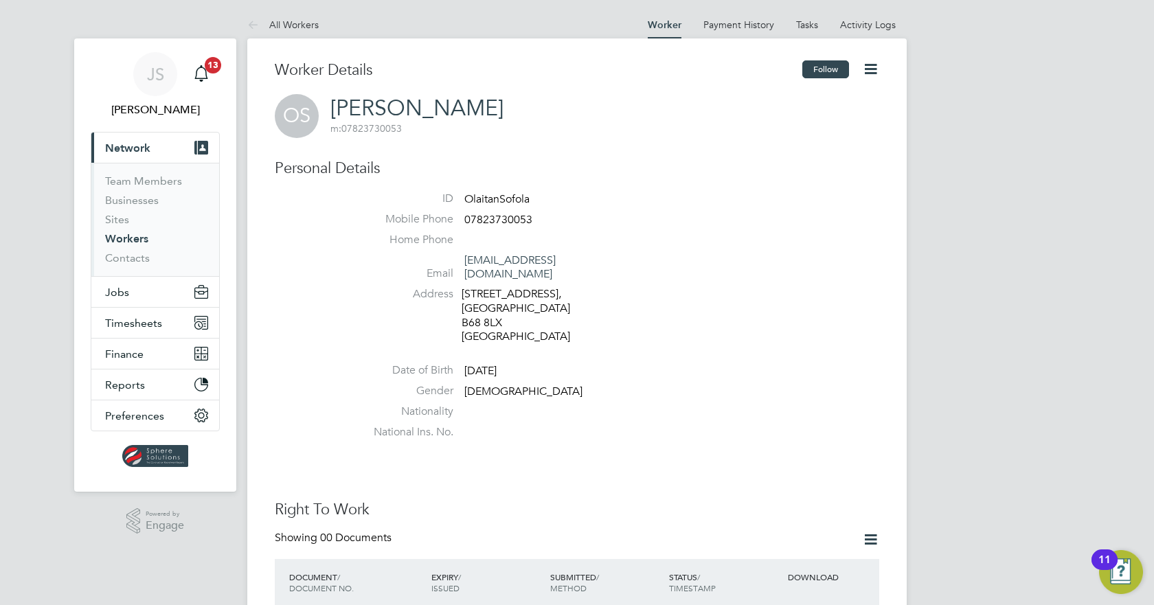
click at [817, 67] on button "Follow" at bounding box center [826, 69] width 47 height 18
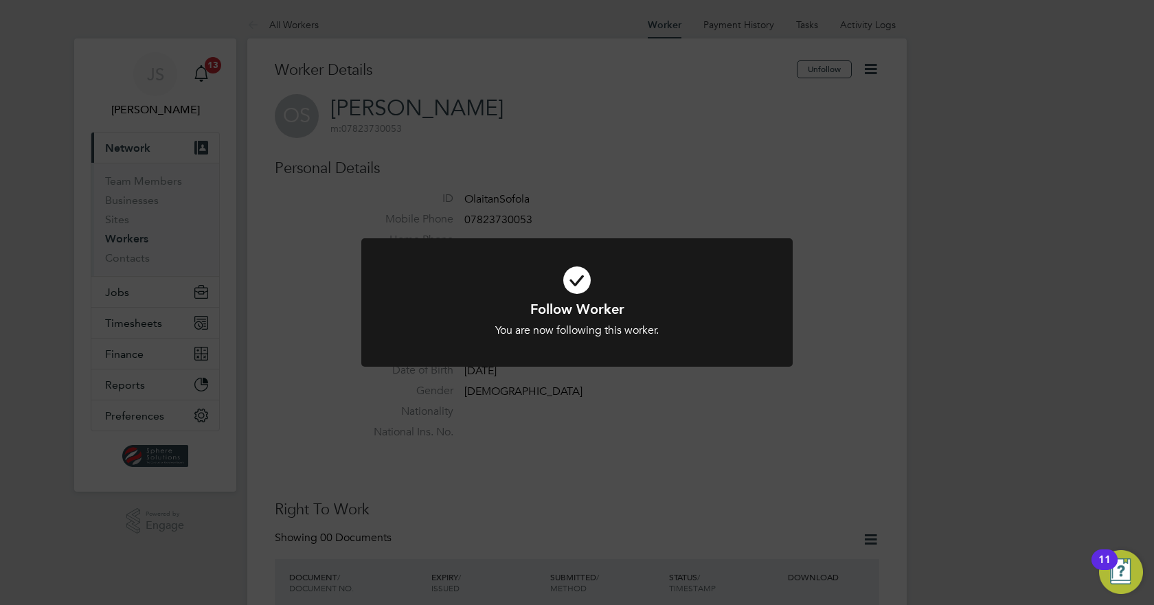
click at [322, 225] on div "Follow Worker You are now following this worker. Cancel Okay" at bounding box center [577, 302] width 1154 height 605
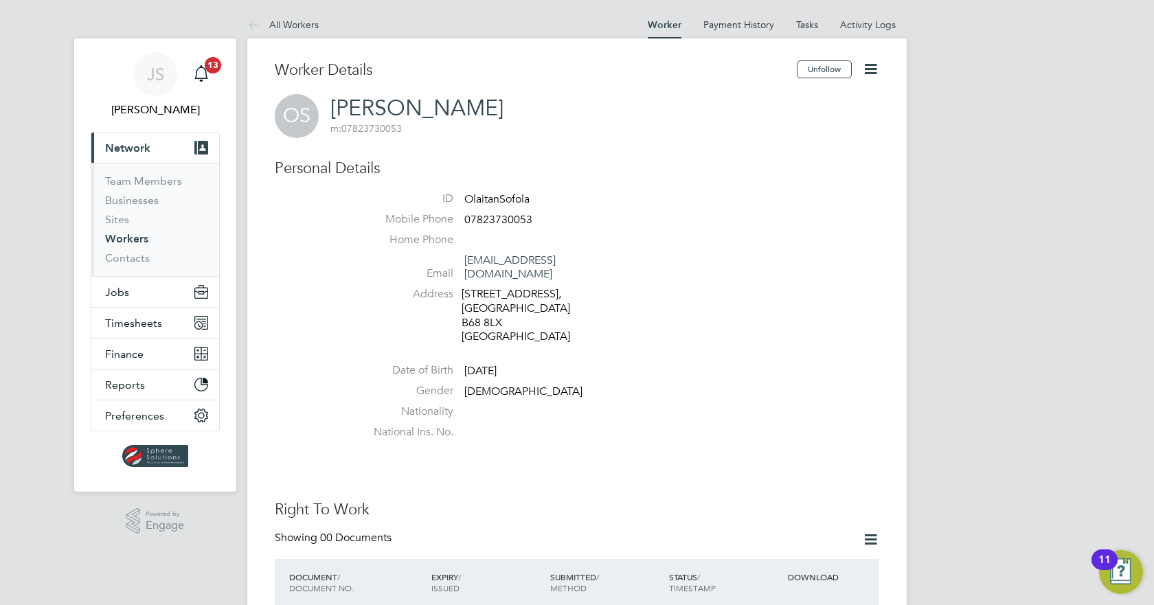
click at [130, 150] on span "Network" at bounding box center [127, 148] width 45 height 13
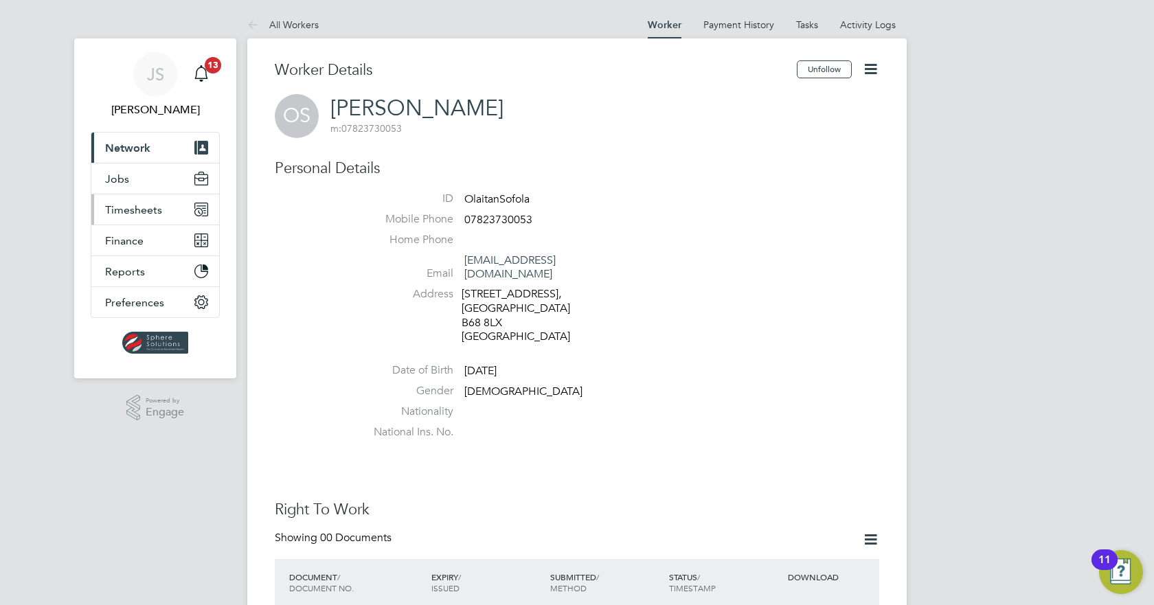
click at [134, 210] on span "Timesheets" at bounding box center [133, 209] width 57 height 13
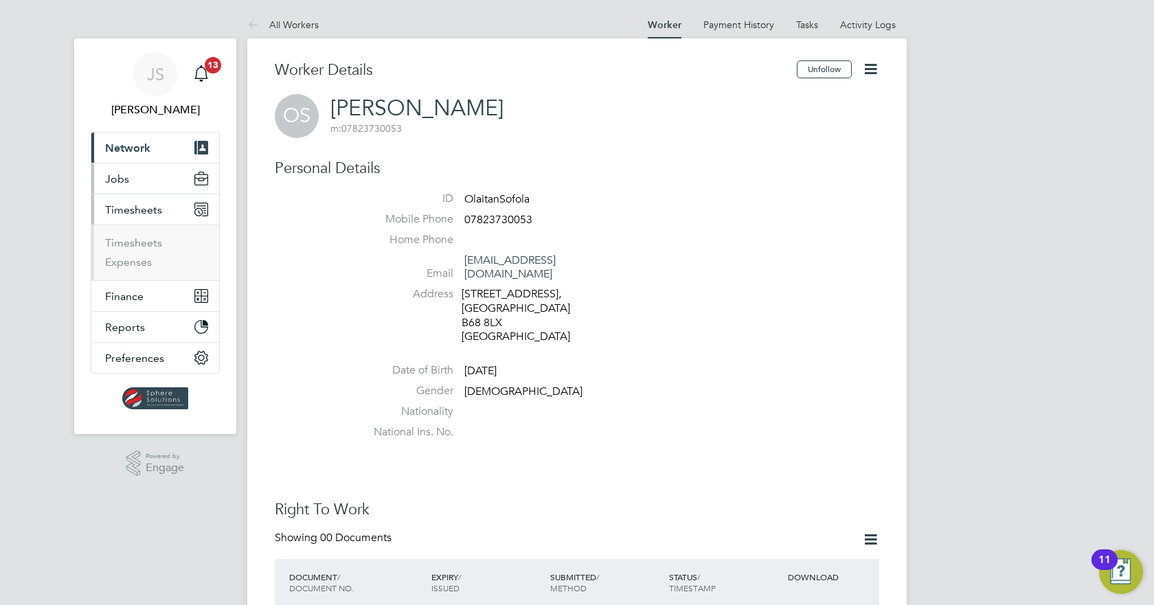
click at [121, 178] on span "Jobs" at bounding box center [117, 178] width 24 height 13
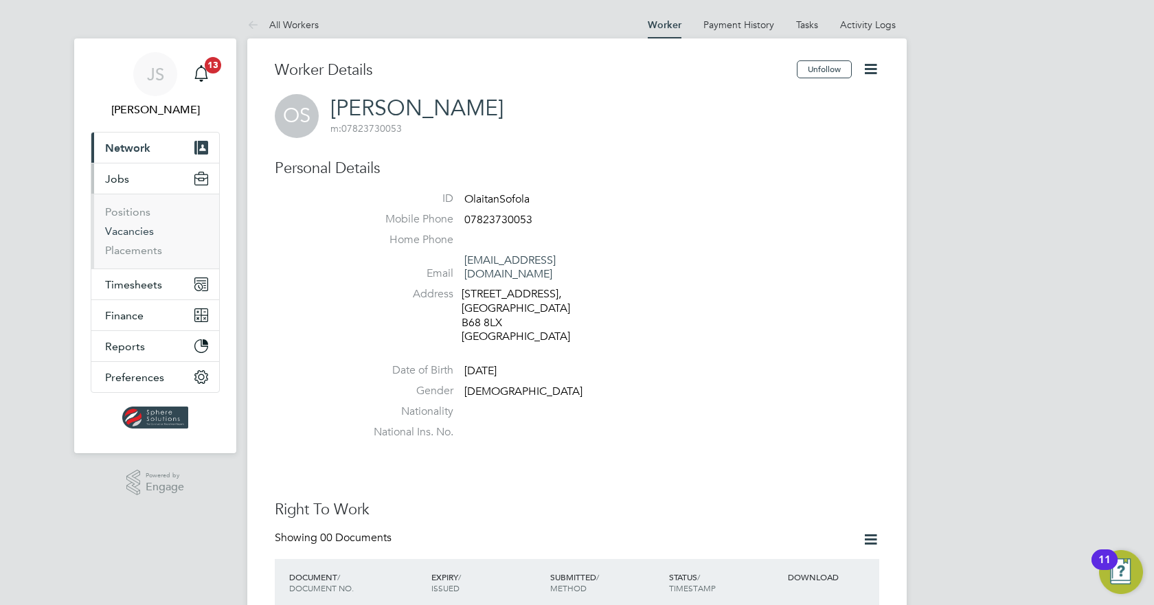
click at [135, 227] on link "Vacancies" at bounding box center [129, 231] width 49 height 13
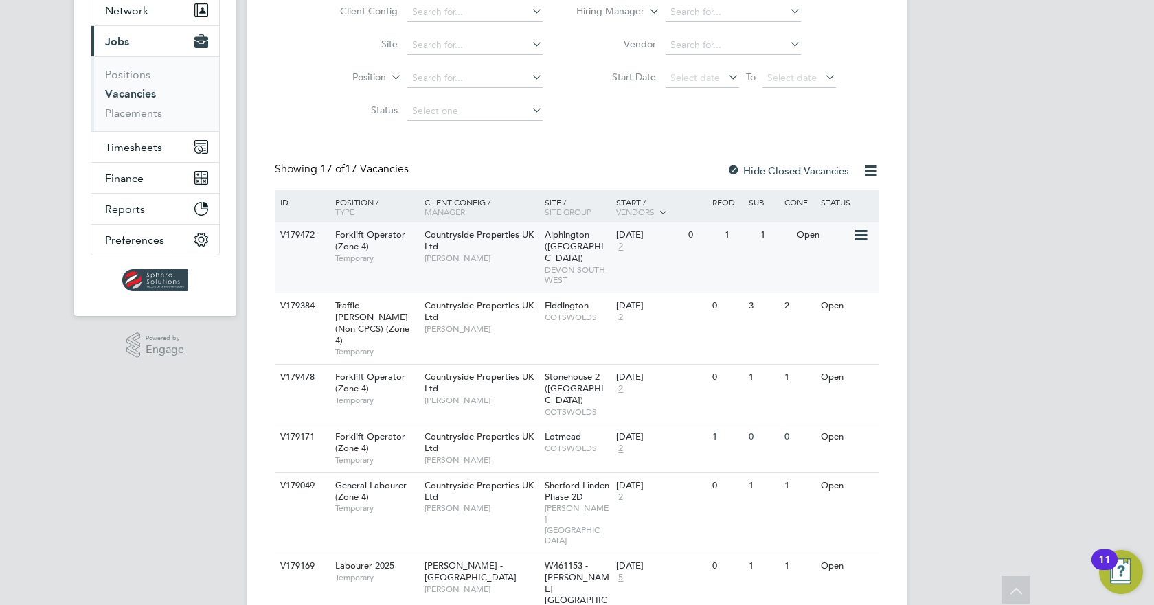
scroll to position [206, 0]
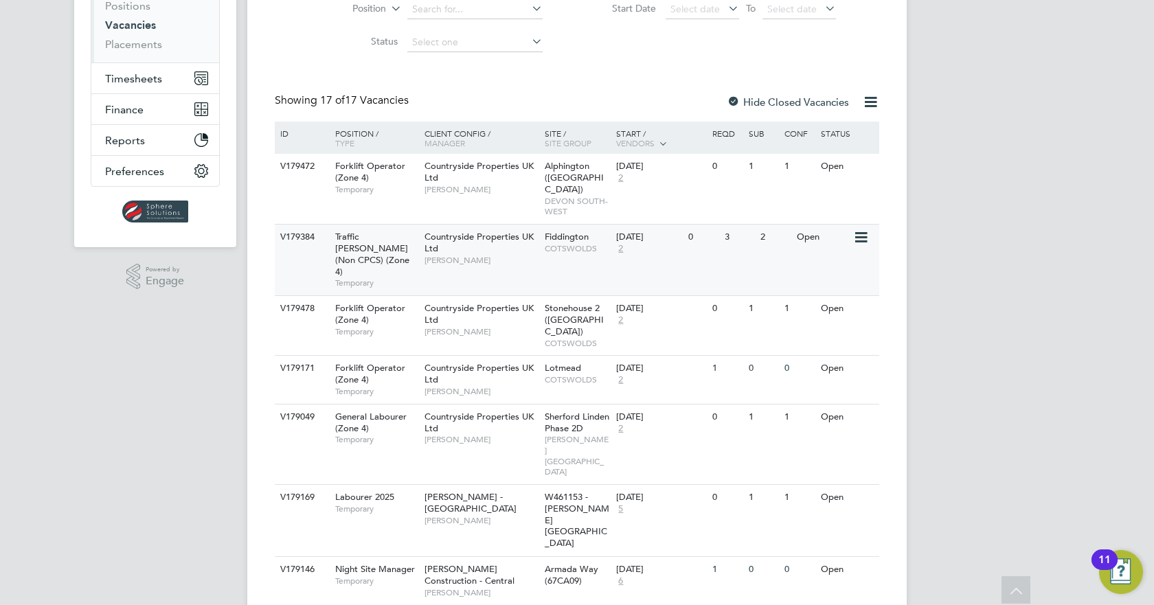
click at [741, 259] on div "V179384 Traffic Marshall (Non CPCS) (Zone 4) Temporary Countryside Properties U…" at bounding box center [577, 259] width 605 height 71
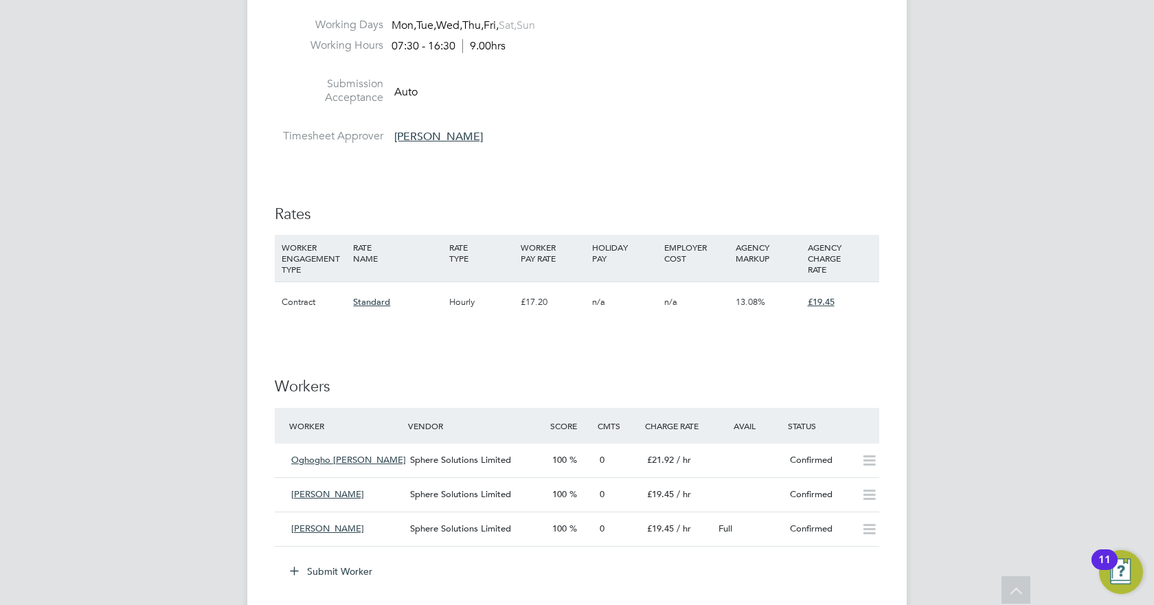
scroll to position [962, 0]
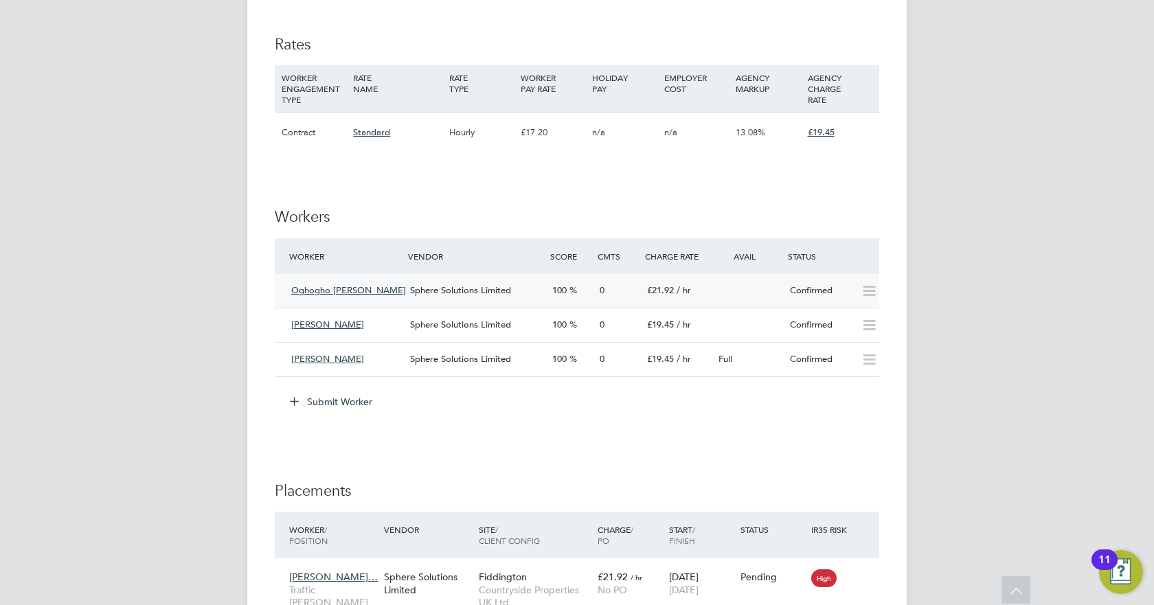
click at [872, 290] on icon at bounding box center [869, 291] width 17 height 11
click at [728, 298] on div "Oghogho Steve Ewere Sphere Solutions Limited 100 0 £21.92 / hr Confirmed" at bounding box center [577, 291] width 605 height 34
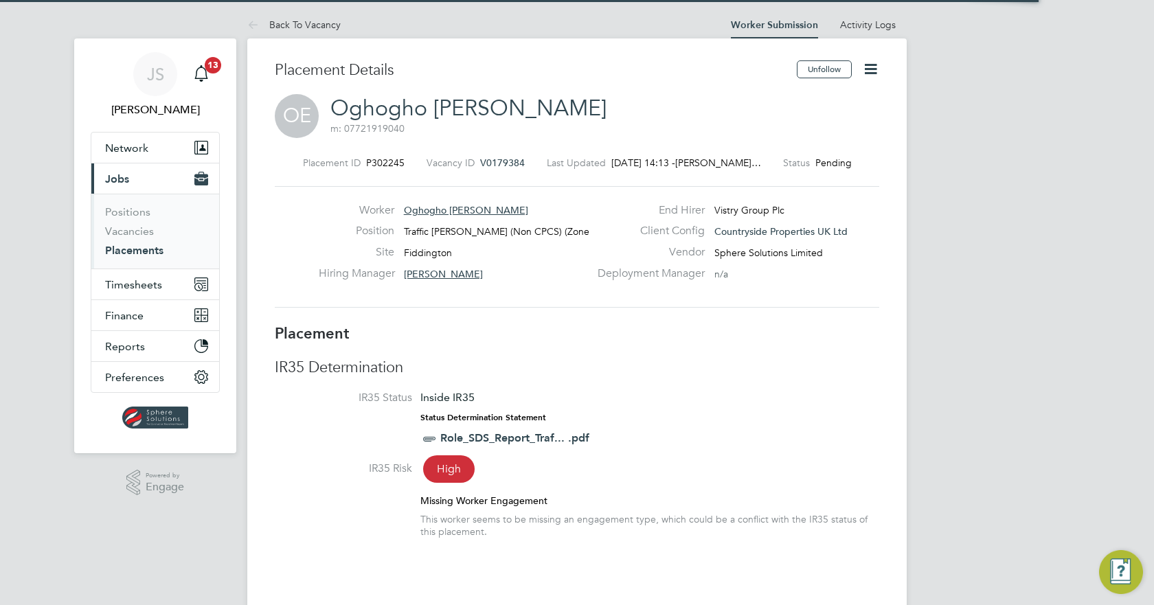
click at [864, 78] on icon at bounding box center [870, 68] width 17 height 17
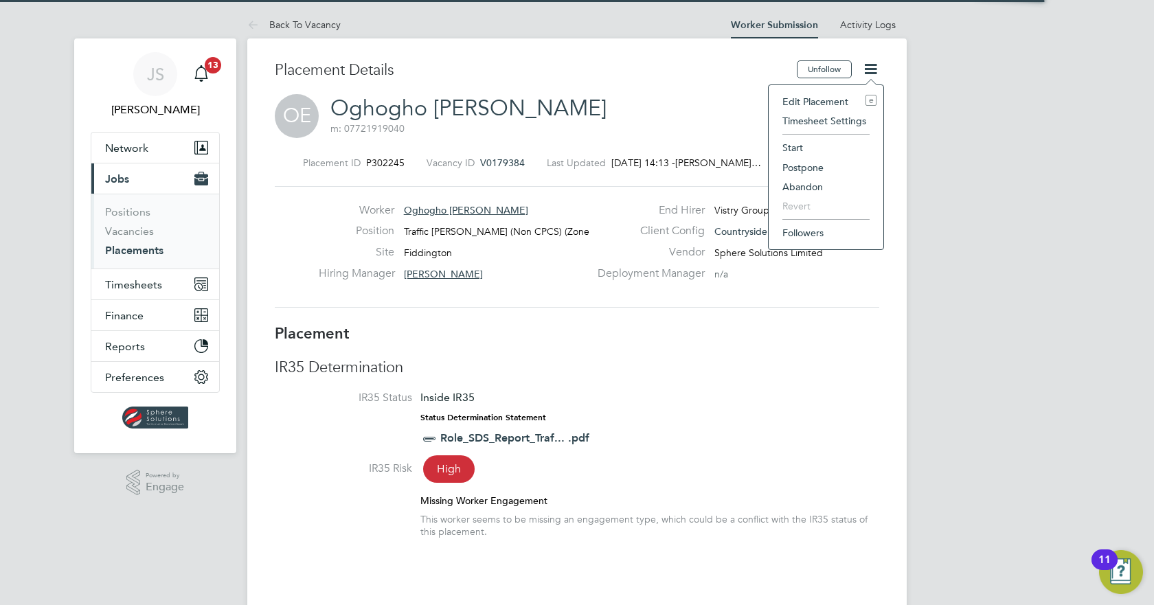
click at [864, 69] on icon at bounding box center [870, 68] width 17 height 17
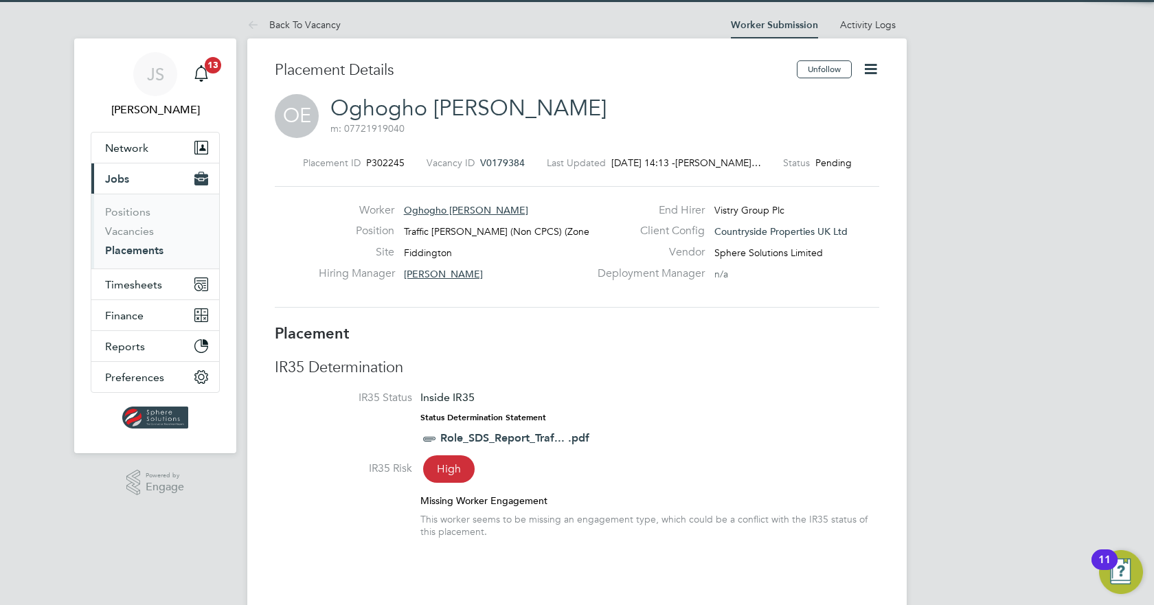
click at [863, 69] on icon at bounding box center [870, 68] width 17 height 17
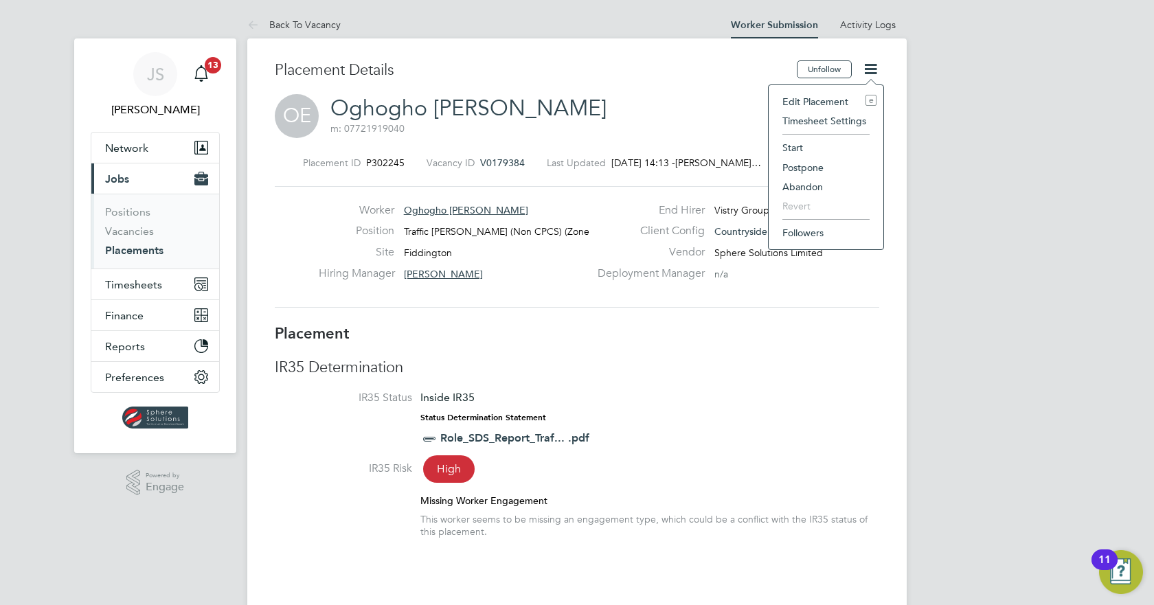
click at [803, 188] on li "Abandon" at bounding box center [826, 186] width 101 height 19
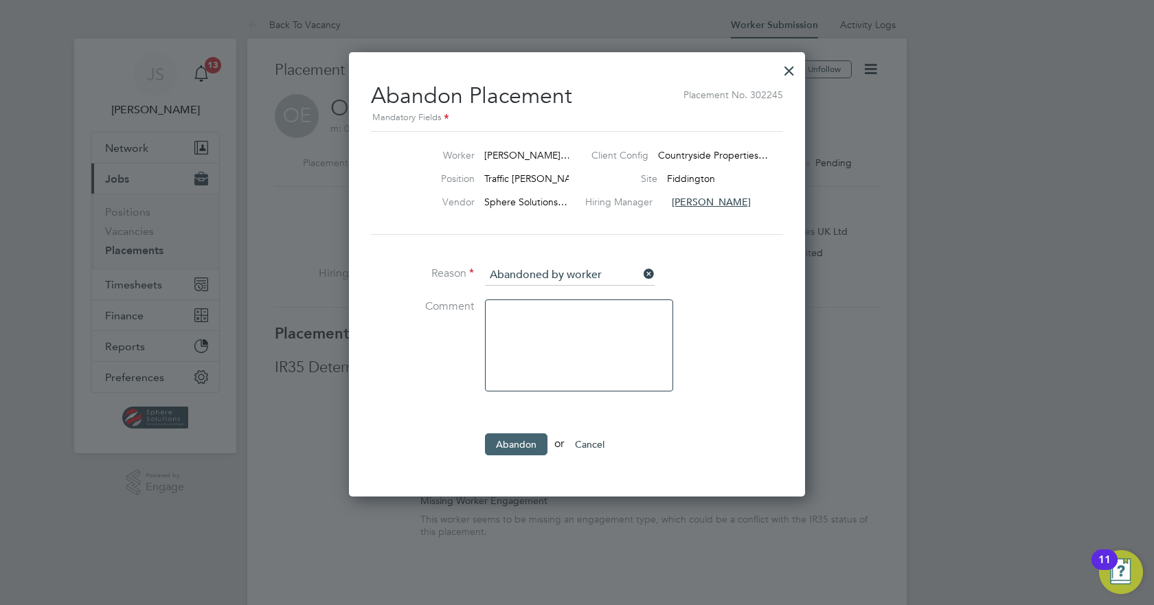
click at [502, 447] on button "Abandon" at bounding box center [516, 445] width 63 height 22
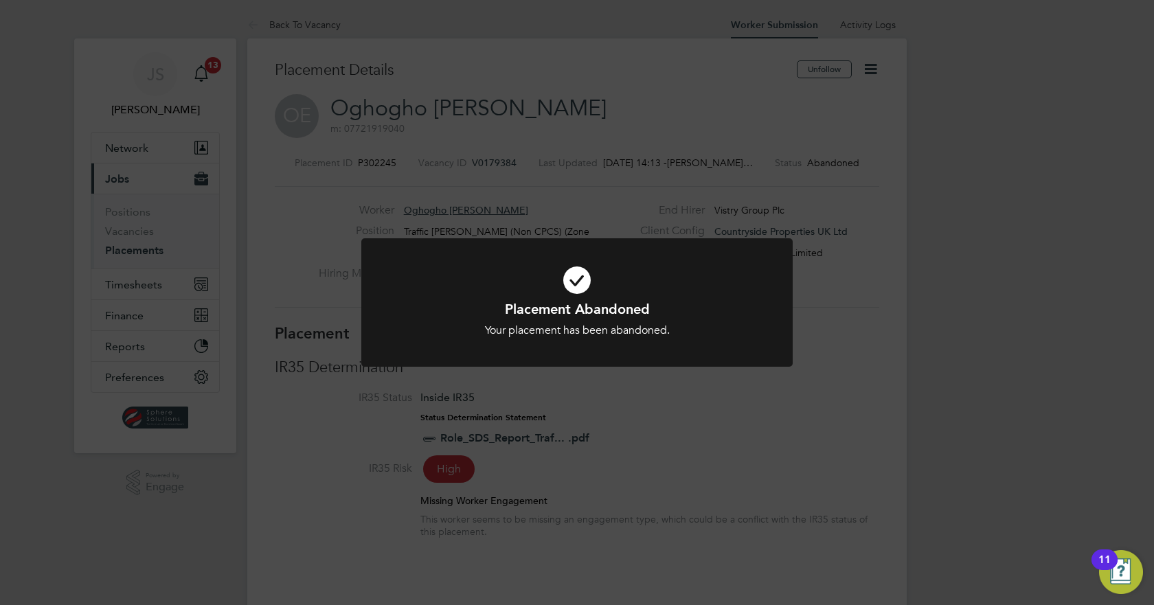
click at [172, 257] on div "Placement Abandoned Your placement has been abandoned. Cancel Okay" at bounding box center [577, 302] width 1154 height 605
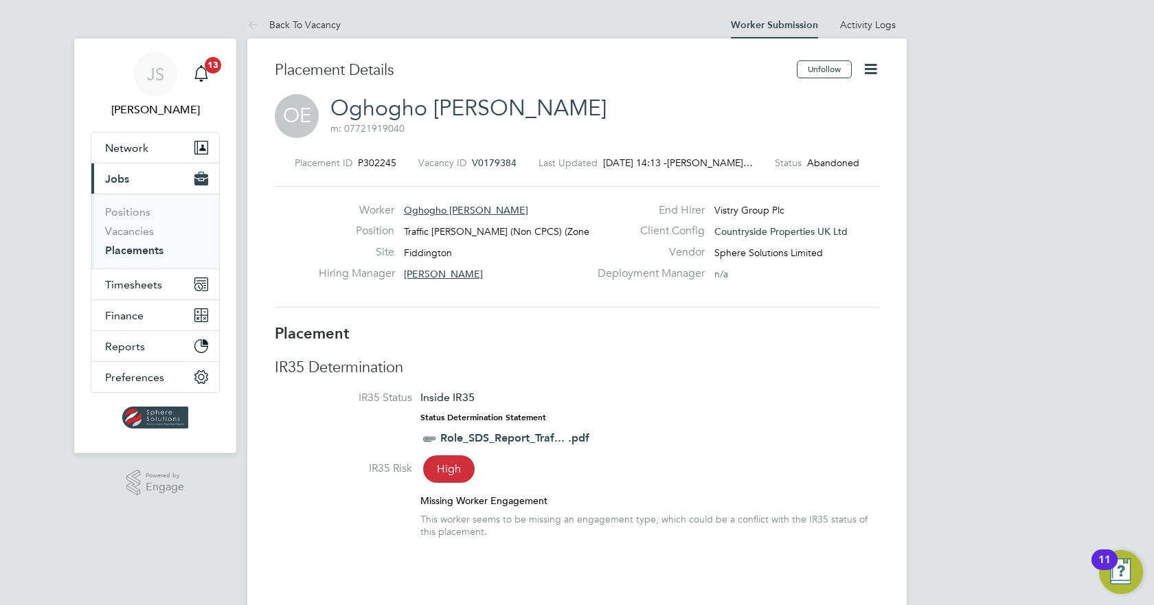
click at [123, 249] on link "Placements" at bounding box center [134, 250] width 58 height 13
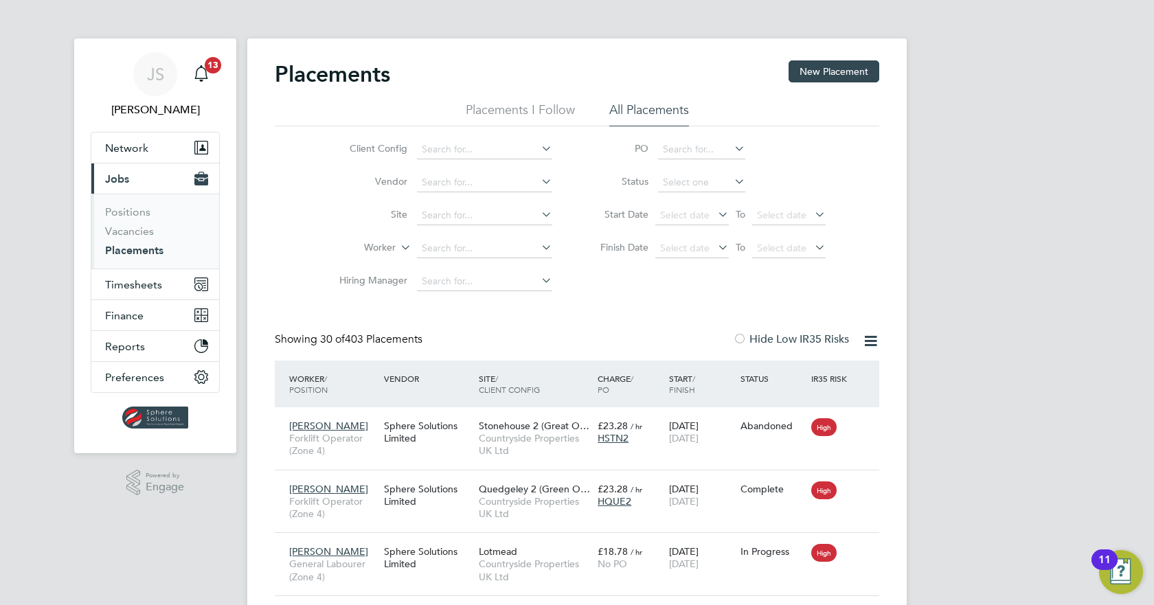
click at [137, 240] on li "Vacancies" at bounding box center [156, 234] width 103 height 19
click at [139, 234] on link "Vacancies" at bounding box center [129, 231] width 49 height 13
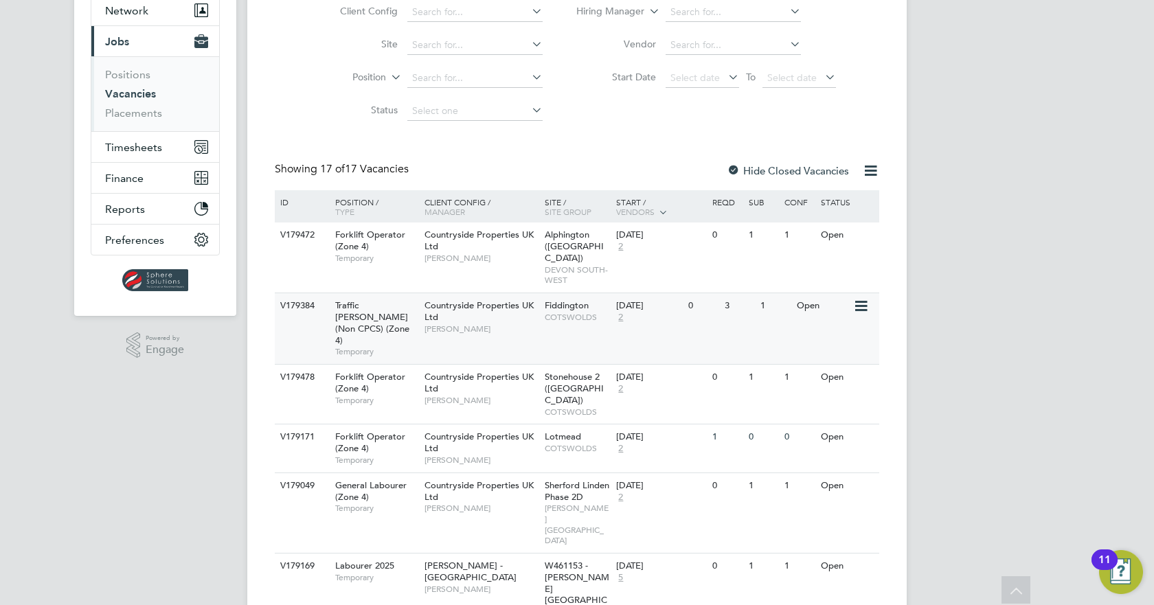
click at [765, 310] on div "V179384 Traffic Marshall (Non CPCS) (Zone 4) Temporary Countryside Properties U…" at bounding box center [577, 328] width 605 height 71
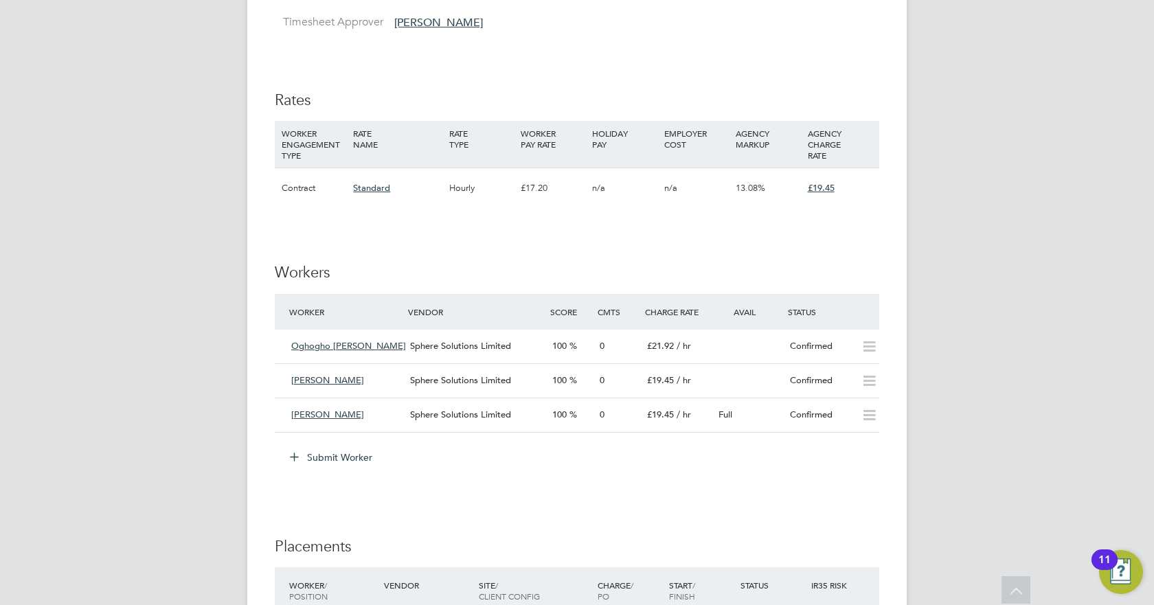
scroll to position [962, 0]
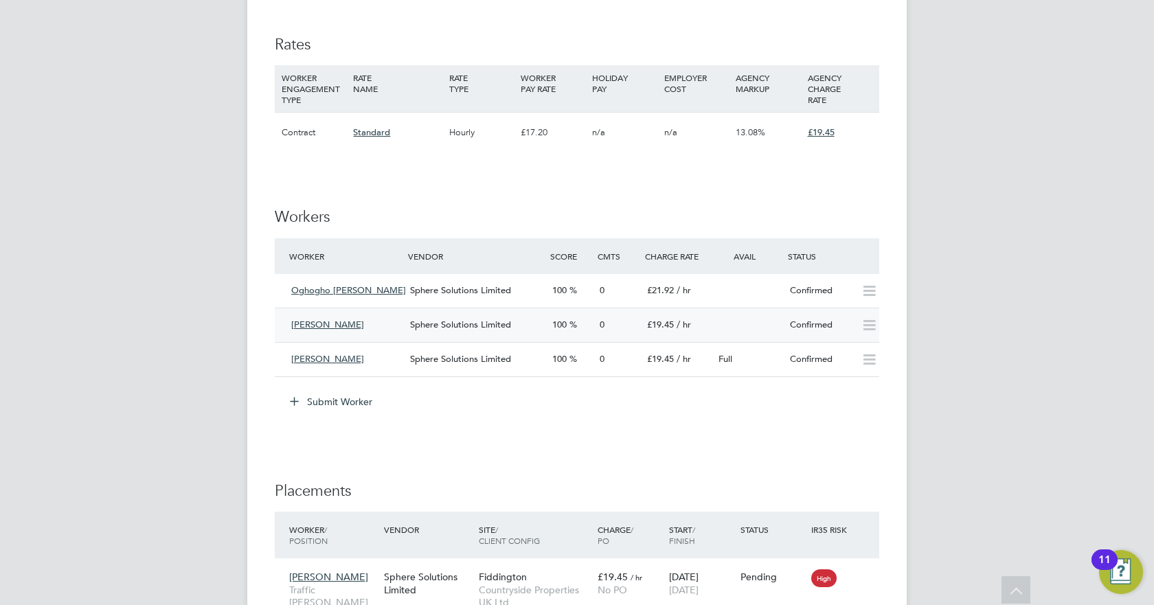
click at [869, 325] on icon at bounding box center [869, 325] width 17 height 11
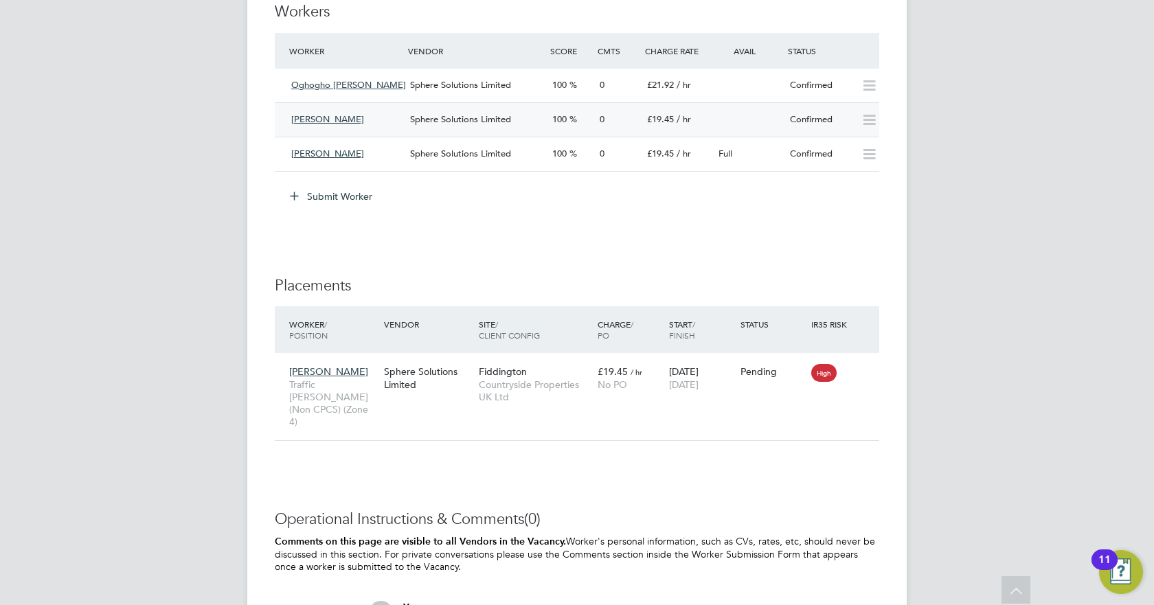
scroll to position [1168, 0]
drag, startPoint x: 1022, startPoint y: 376, endPoint x: 41, endPoint y: 312, distance: 983.3
